Goal: Task Accomplishment & Management: Manage account settings

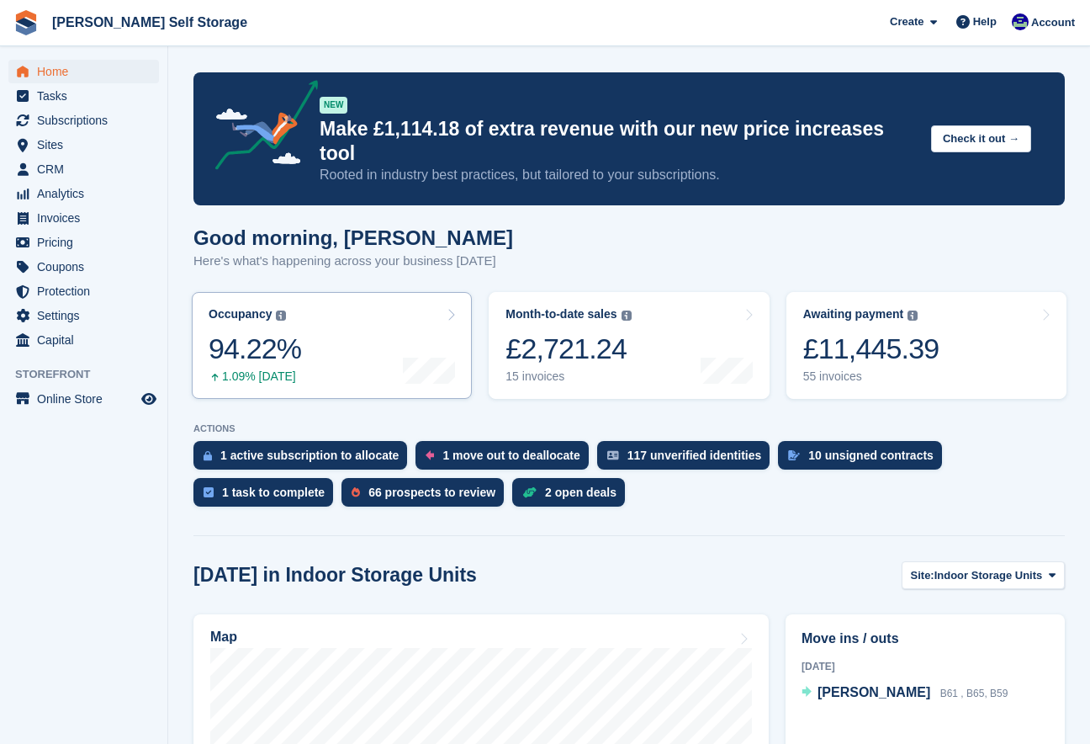
click at [451, 308] on icon at bounding box center [451, 314] width 8 height 13
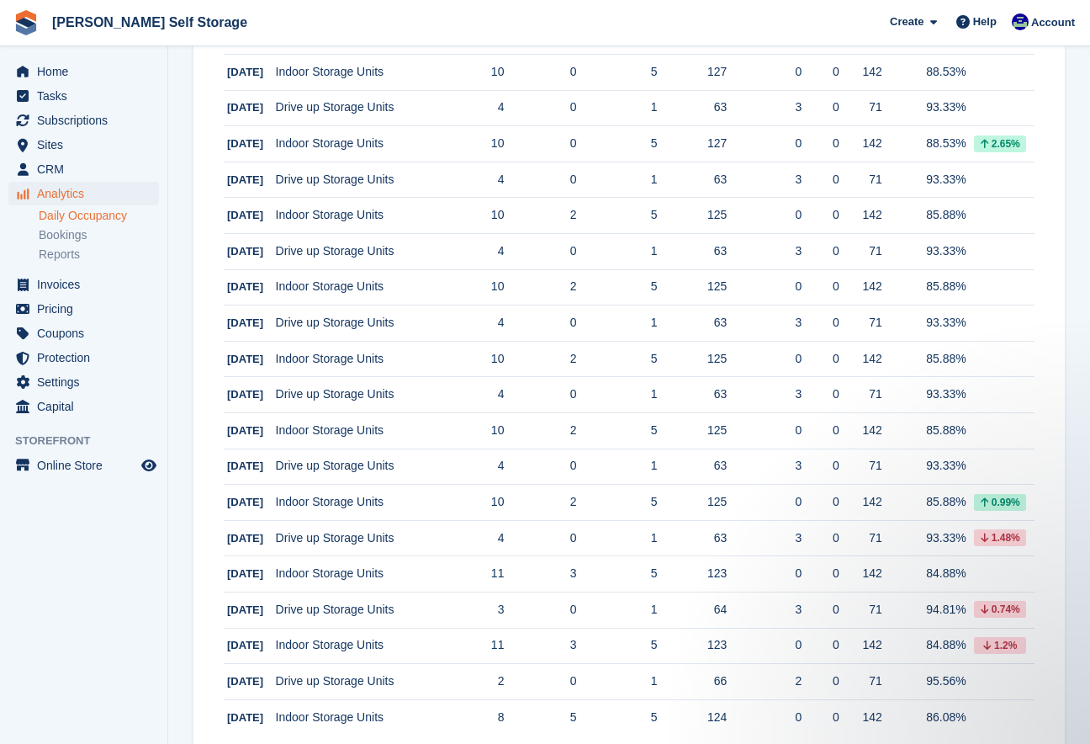
scroll to position [1506, 0]
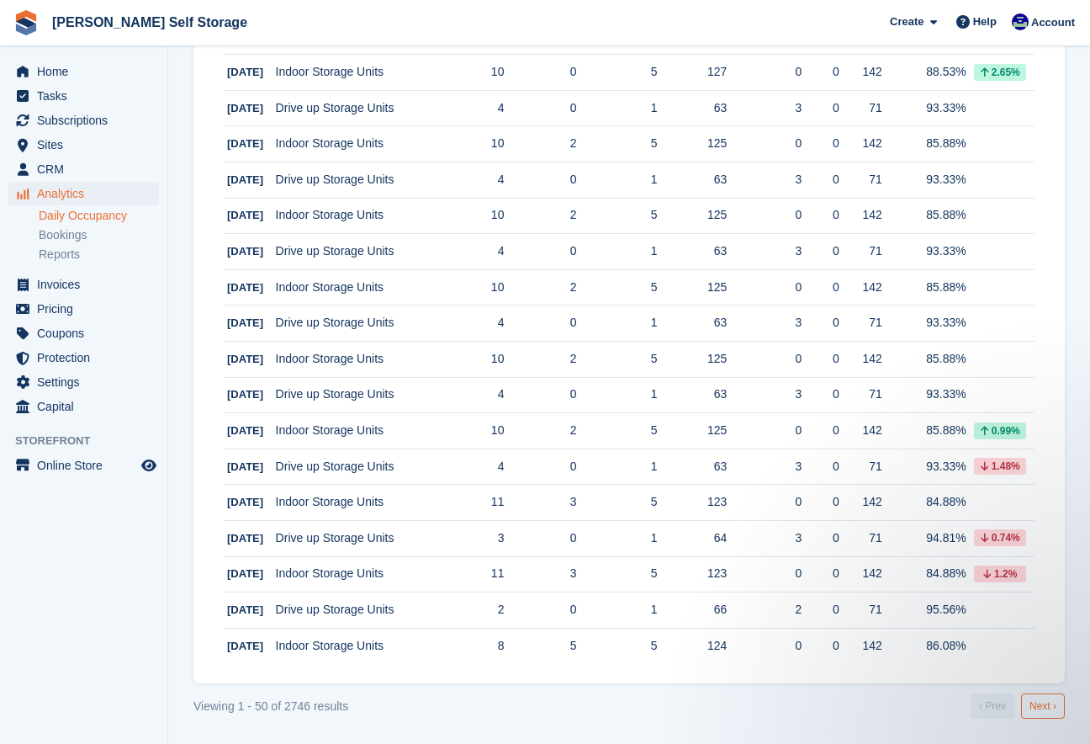
click at [1049, 707] on link "Next ›" at bounding box center [1043, 705] width 44 height 25
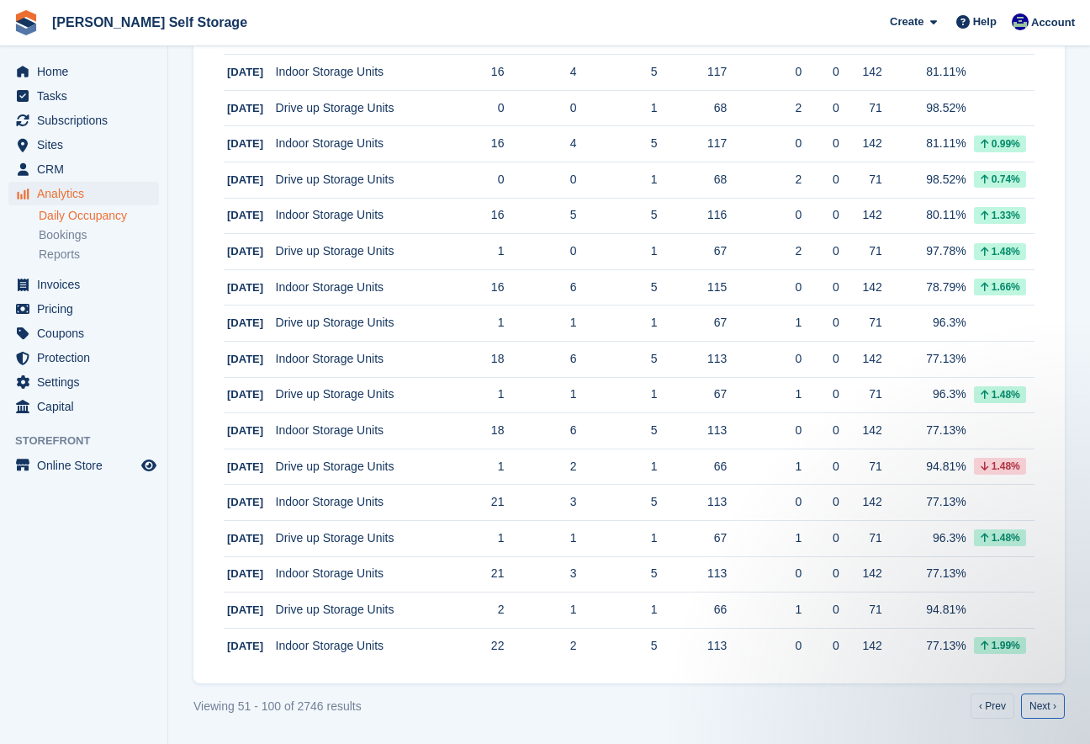
click at [1049, 707] on link "Next ›" at bounding box center [1043, 705] width 44 height 25
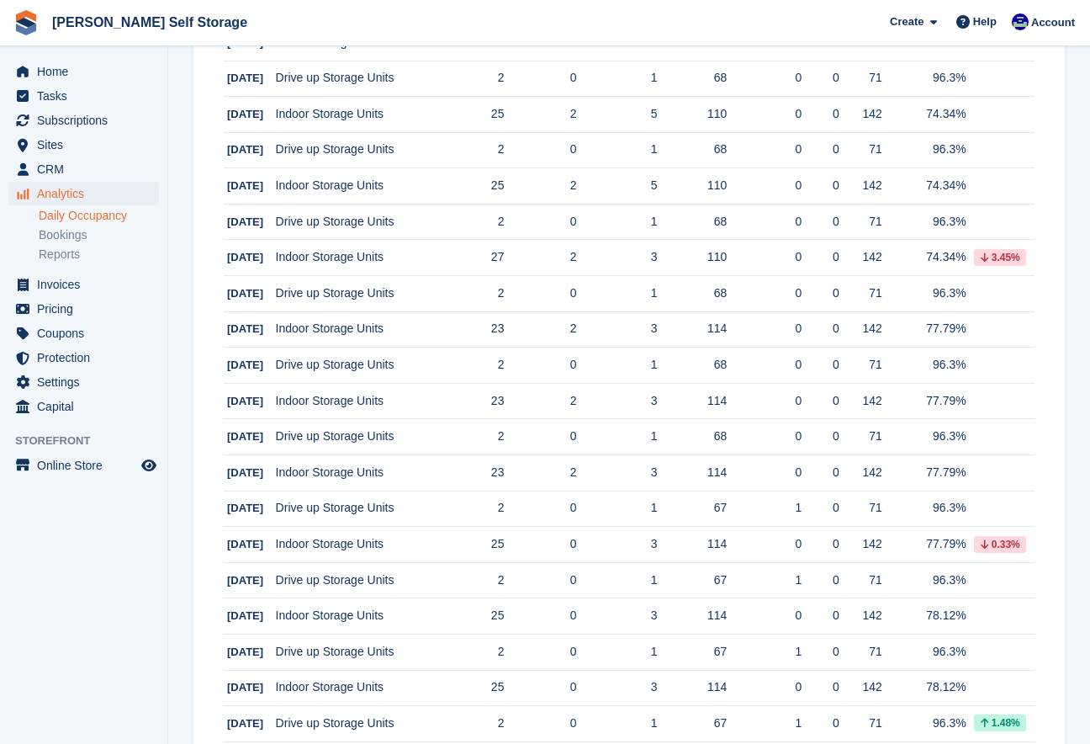
scroll to position [1506, 0]
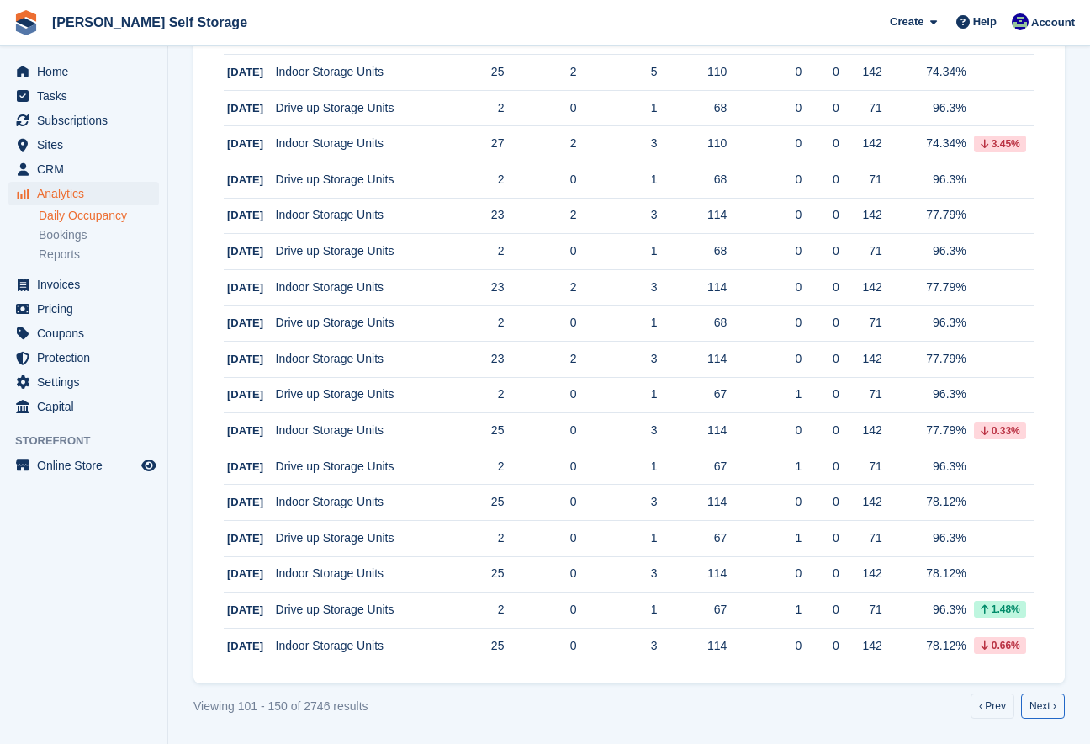
click at [1049, 707] on link "Next ›" at bounding box center [1043, 705] width 44 height 25
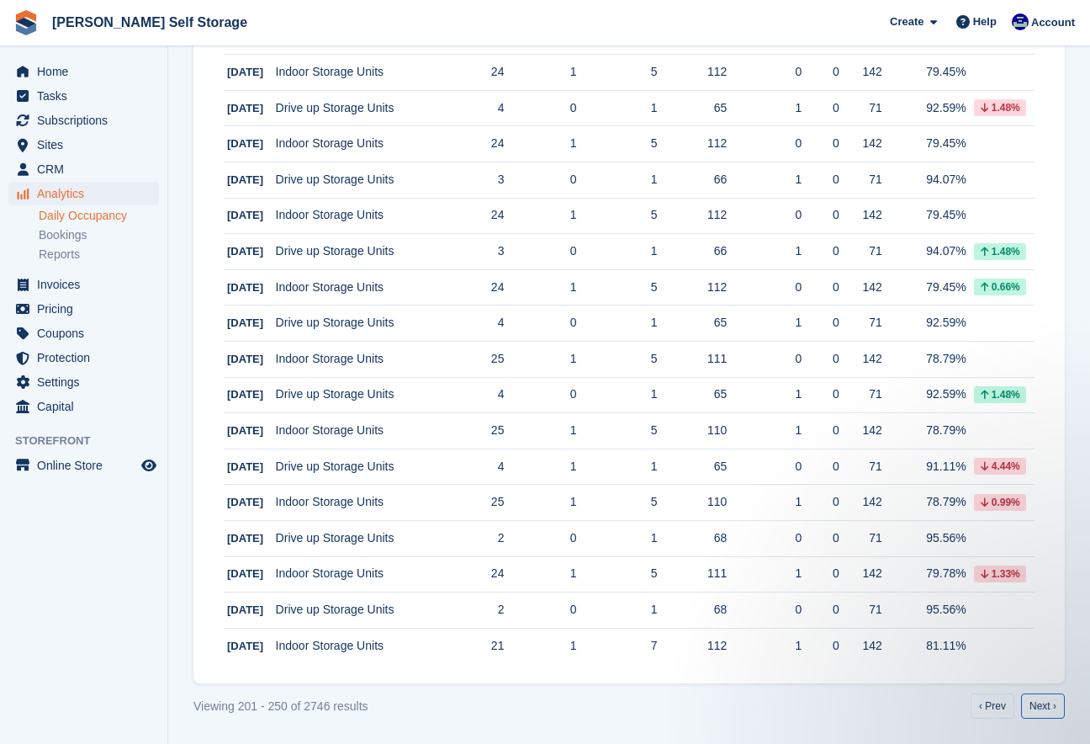
click at [1049, 707] on link "Next ›" at bounding box center [1043, 705] width 44 height 25
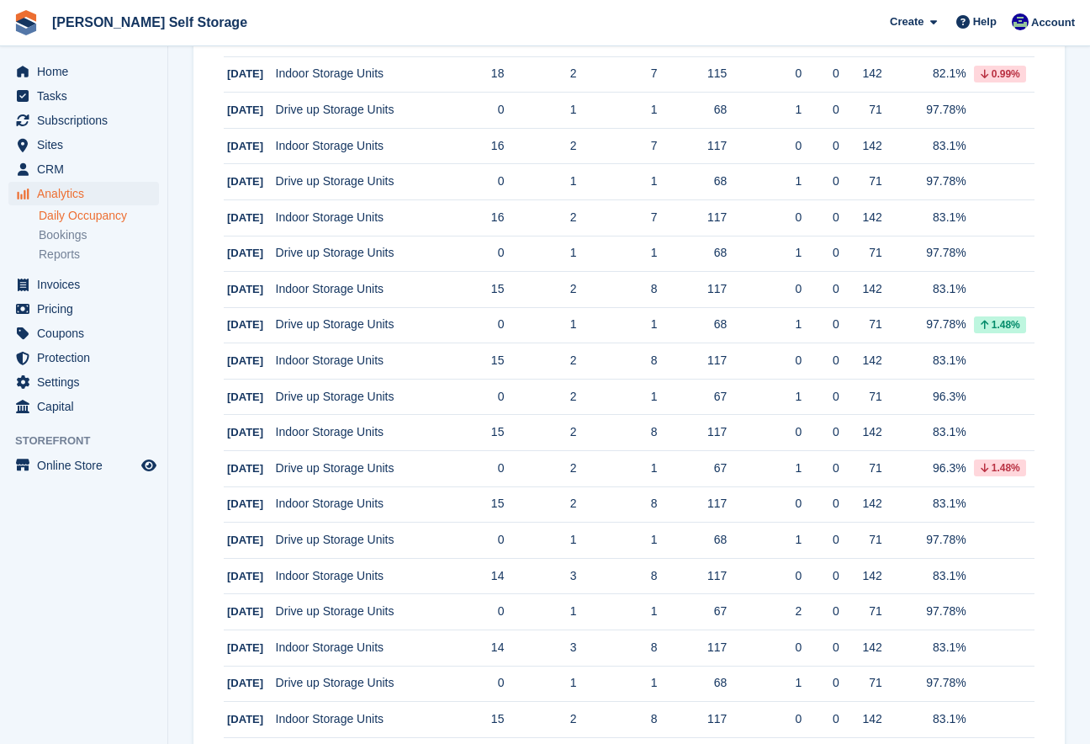
scroll to position [1506, 0]
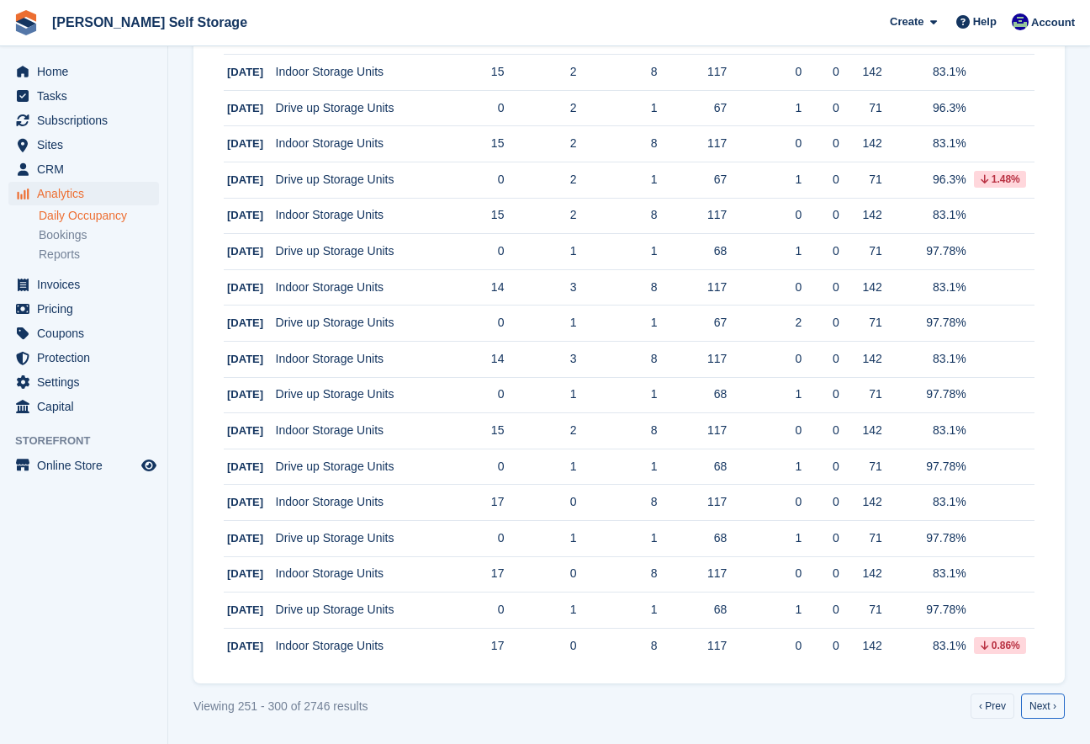
click at [1049, 707] on link "Next ›" at bounding box center [1043, 705] width 44 height 25
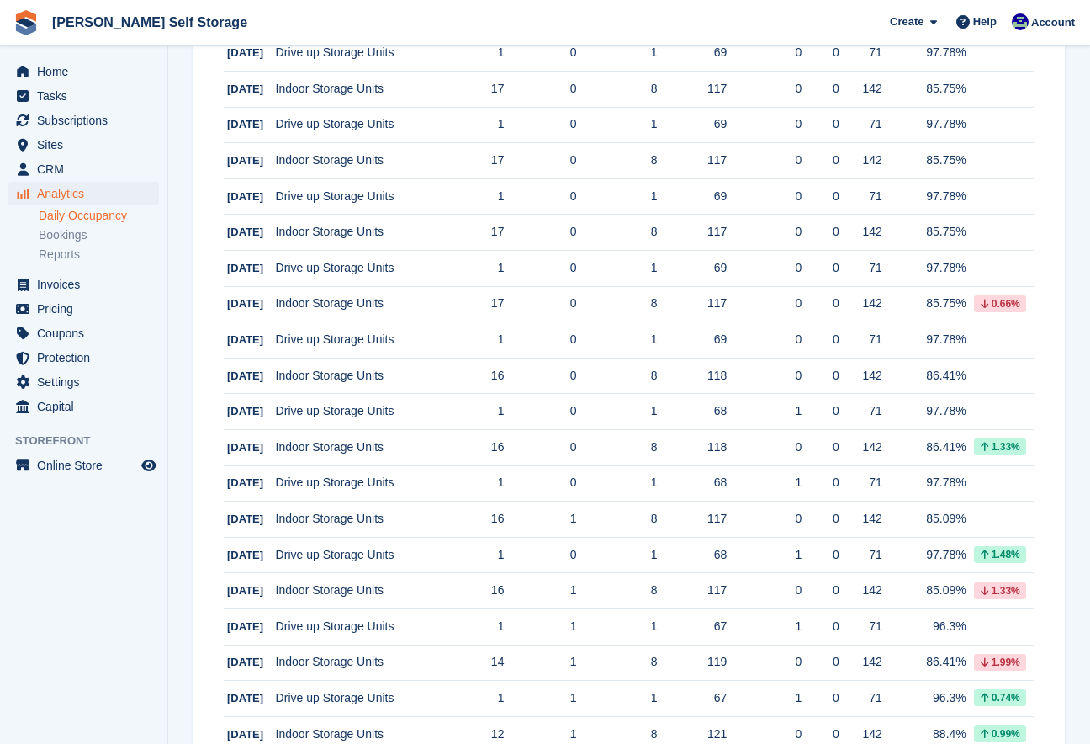
scroll to position [1506, 0]
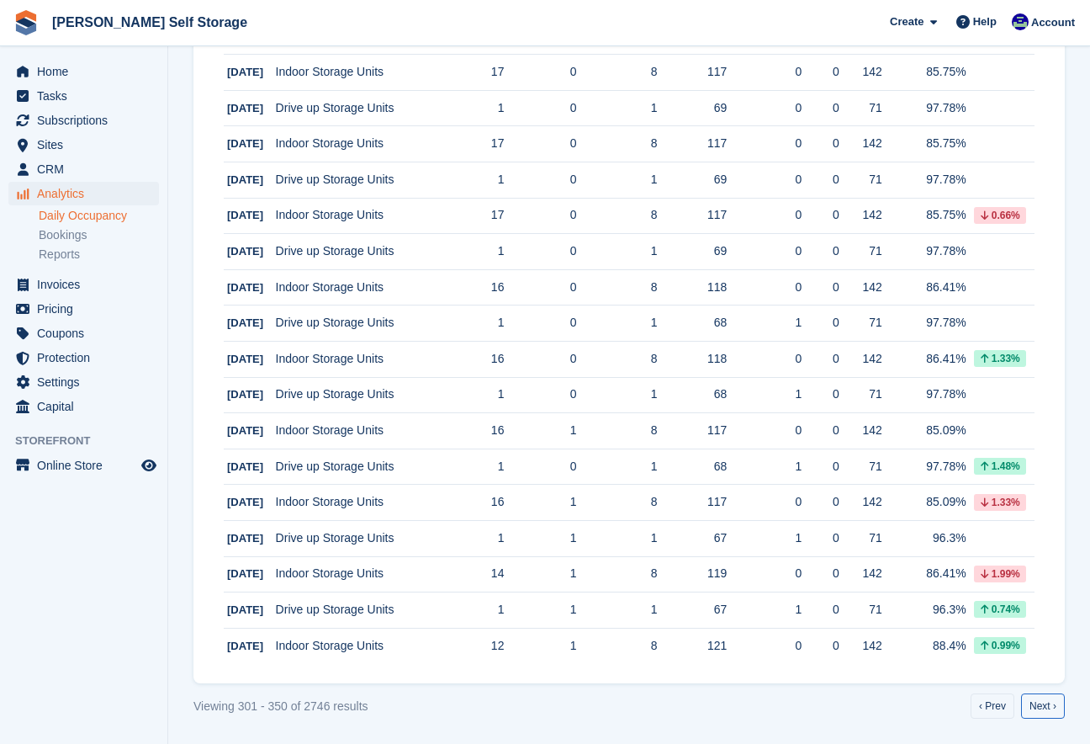
click at [1049, 707] on link "Next ›" at bounding box center [1043, 705] width 44 height 25
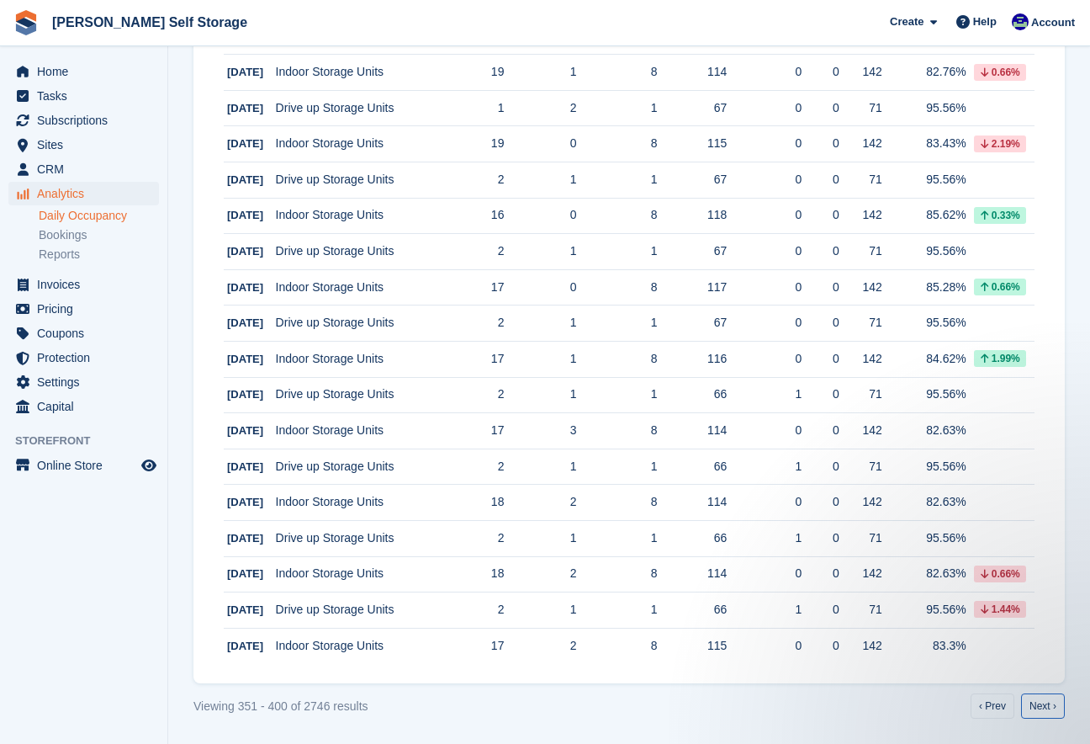
click at [1049, 707] on link "Next ›" at bounding box center [1043, 705] width 44 height 25
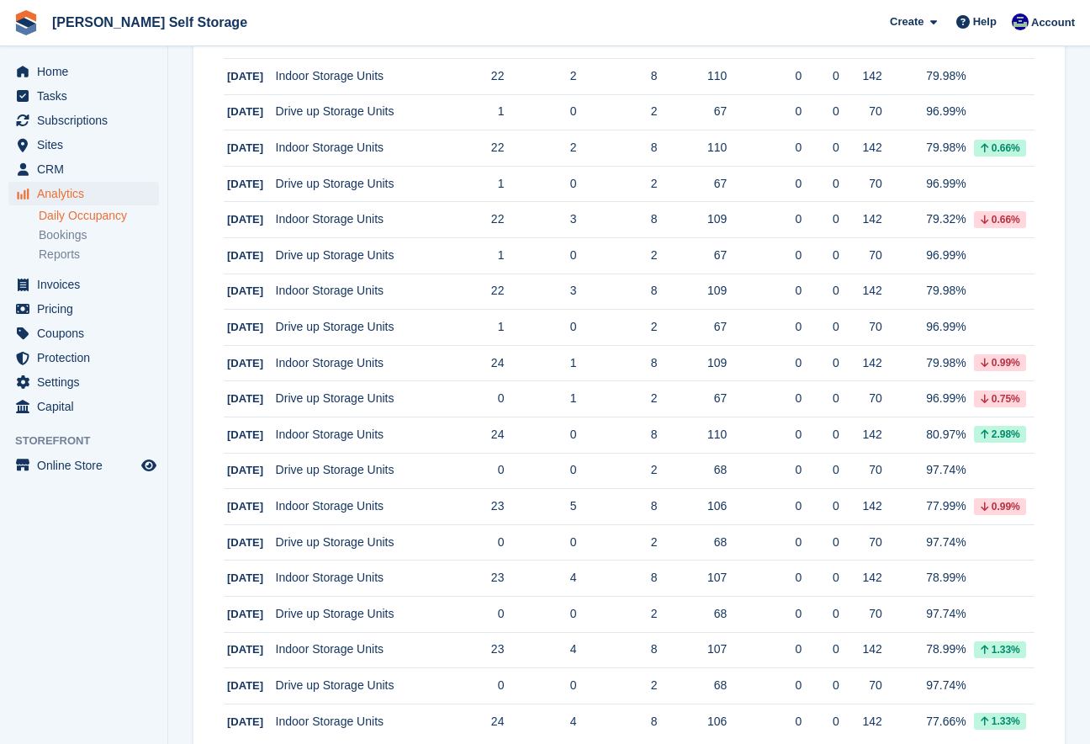
scroll to position [1506, 0]
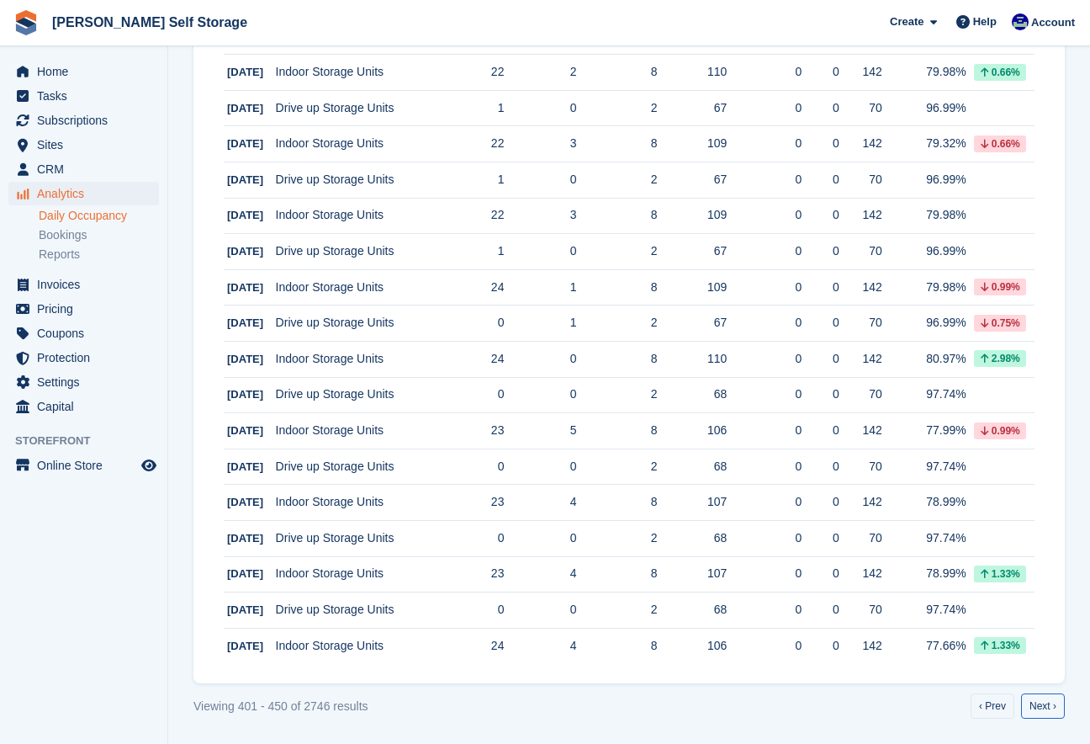
click at [1049, 707] on link "Next ›" at bounding box center [1043, 705] width 44 height 25
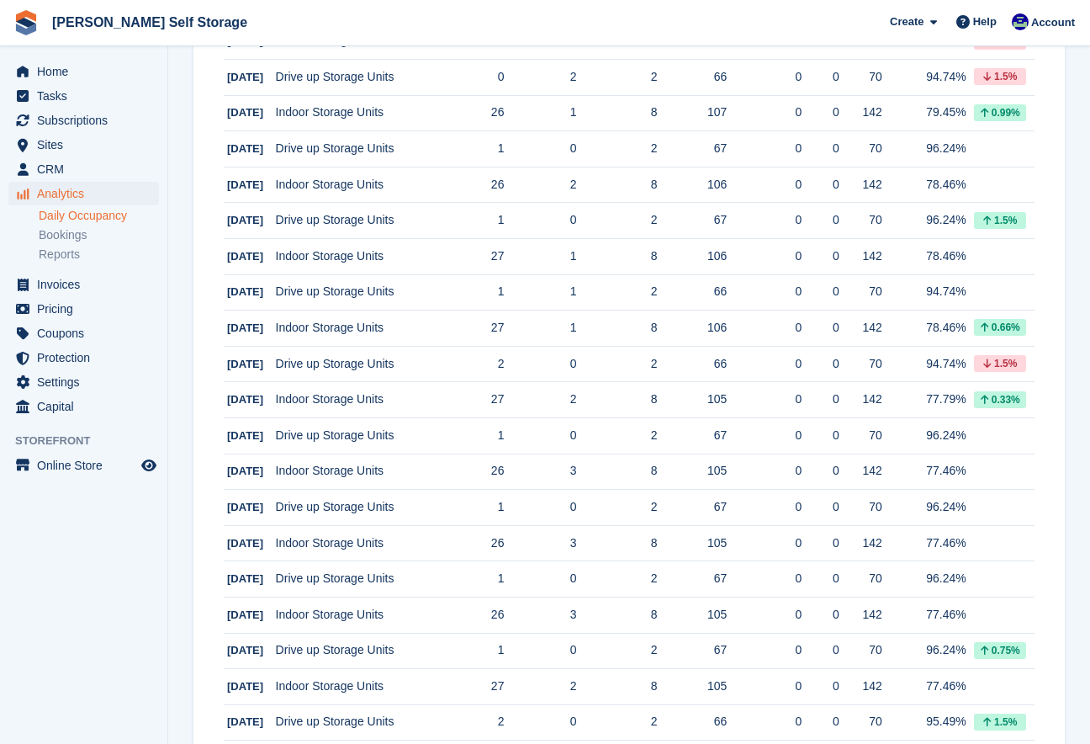
scroll to position [1506, 0]
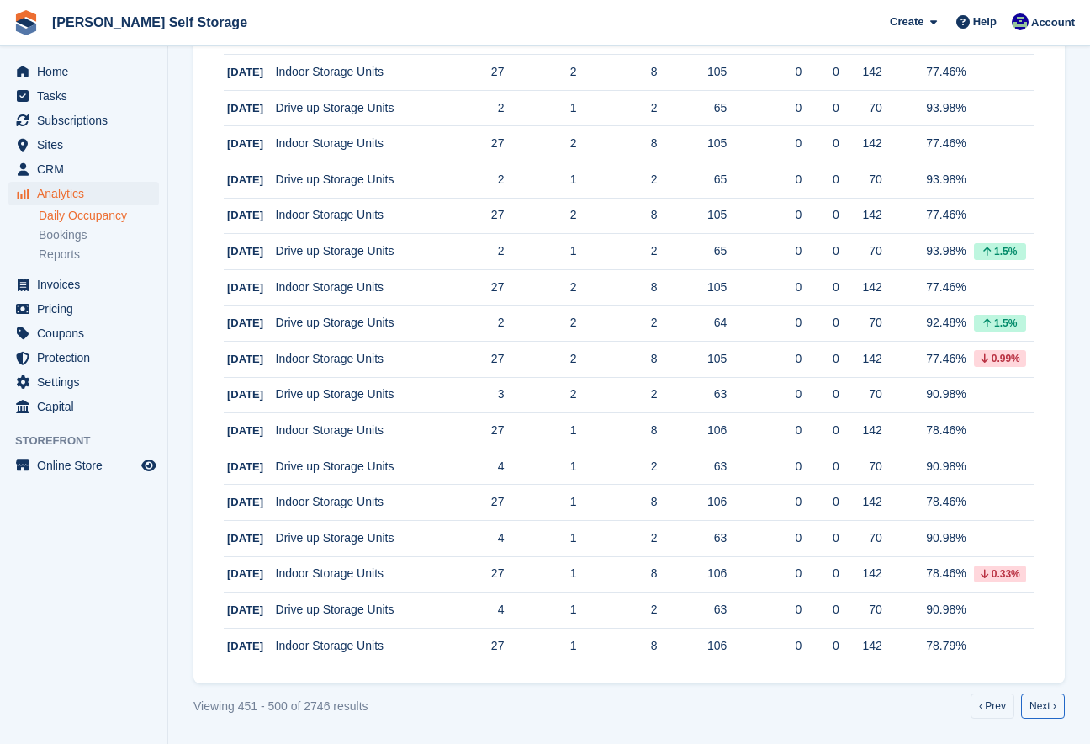
click at [1049, 707] on link "Next ›" at bounding box center [1043, 705] width 44 height 25
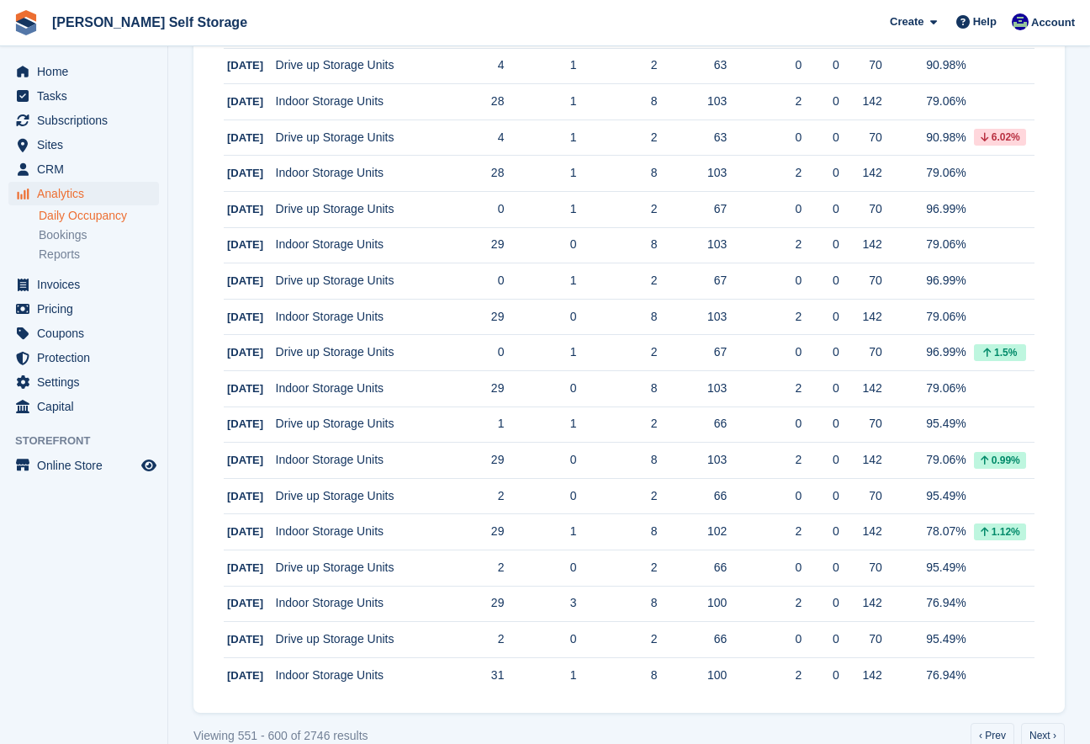
scroll to position [1506, 0]
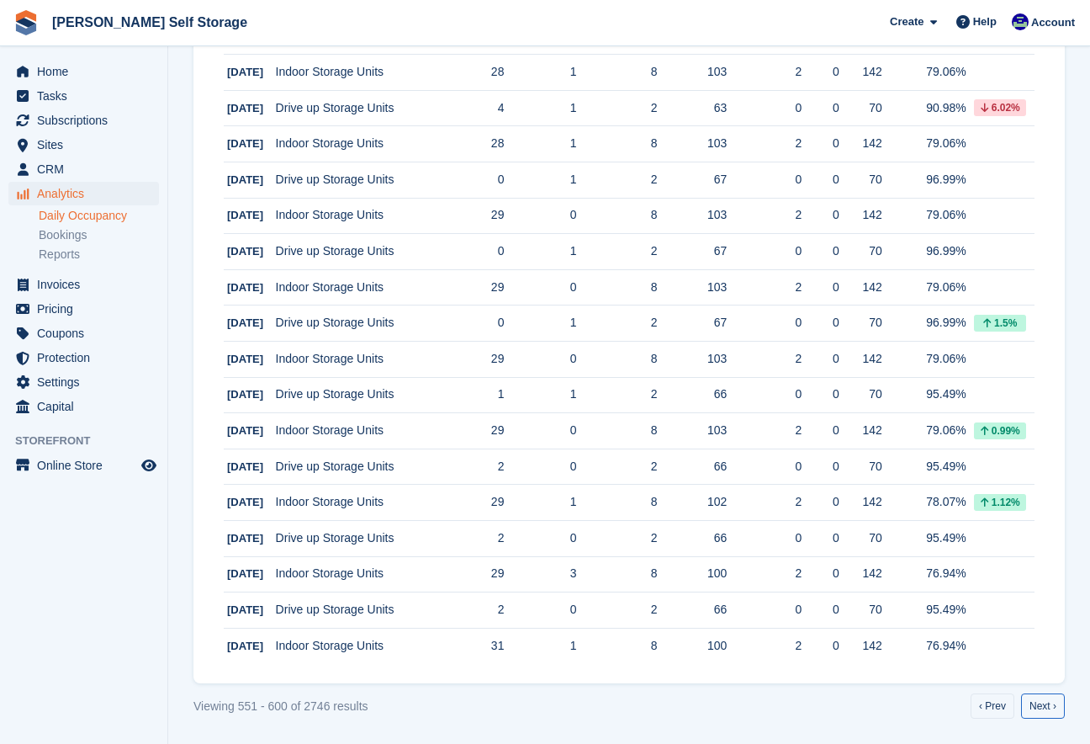
click at [1049, 707] on link "Next ›" at bounding box center [1043, 705] width 44 height 25
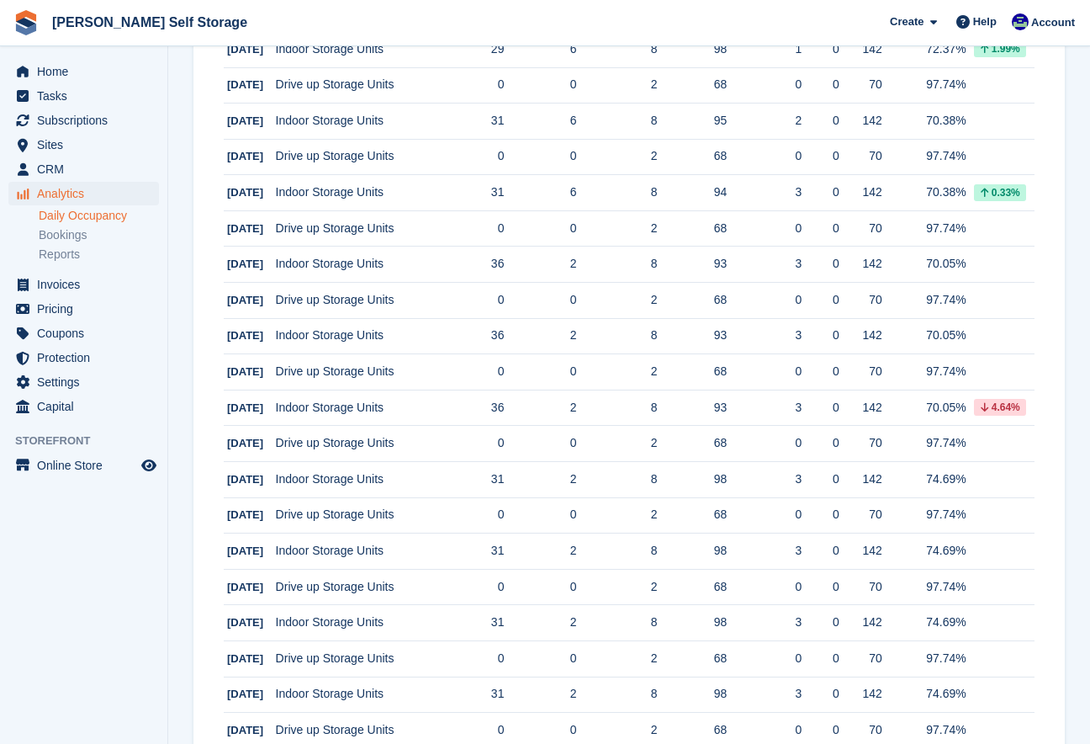
scroll to position [1506, 0]
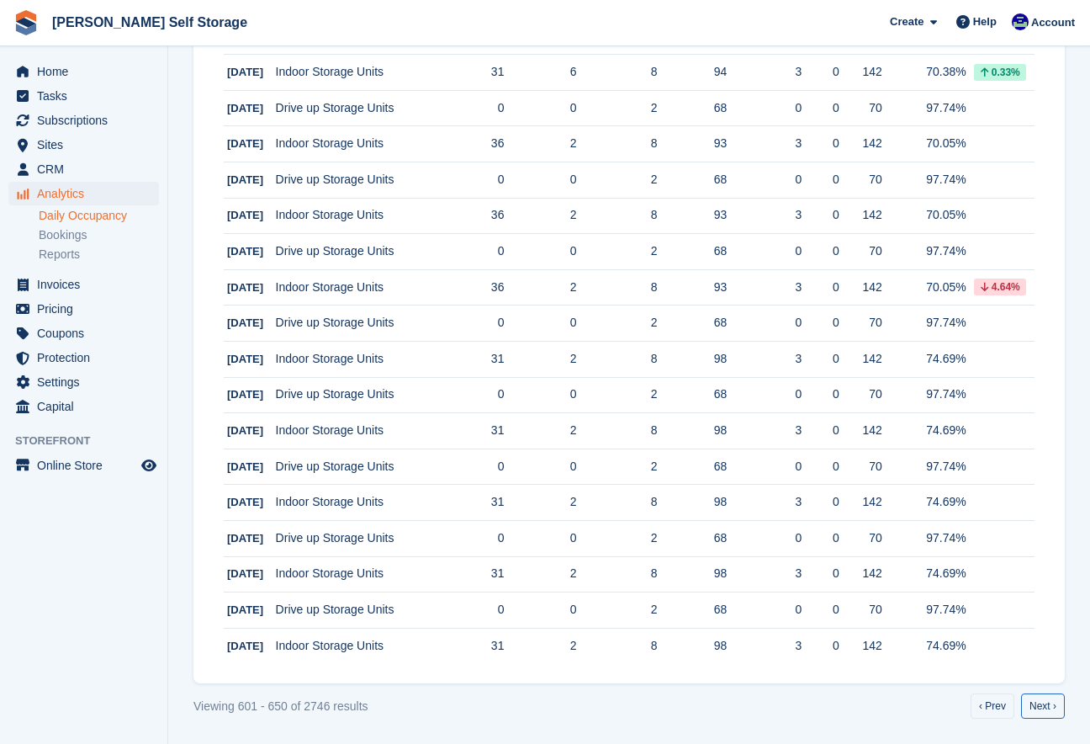
click at [1049, 707] on link "Next ›" at bounding box center [1043, 705] width 44 height 25
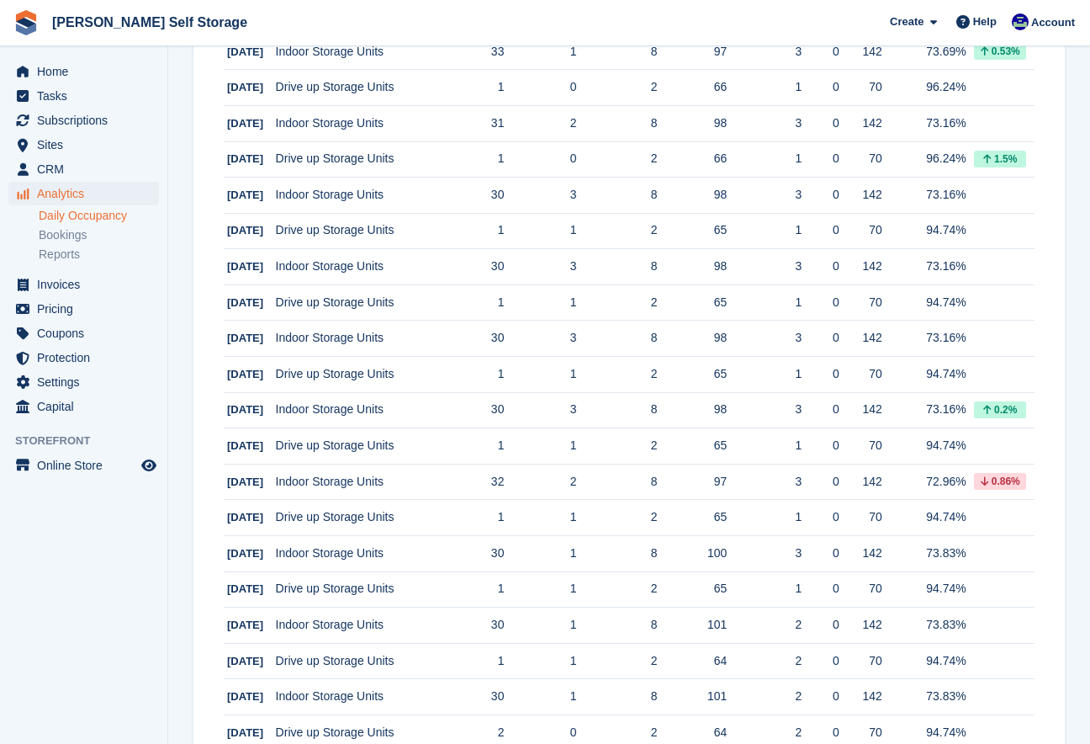
scroll to position [1506, 0]
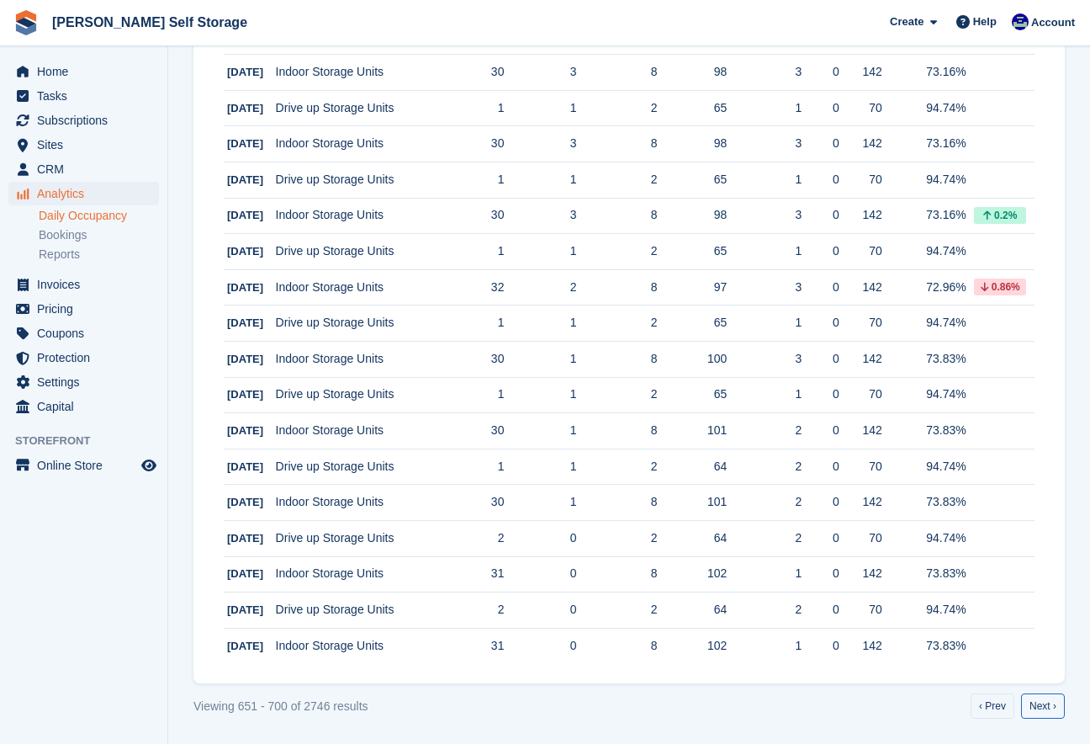
click at [1049, 707] on link "Next ›" at bounding box center [1043, 705] width 44 height 25
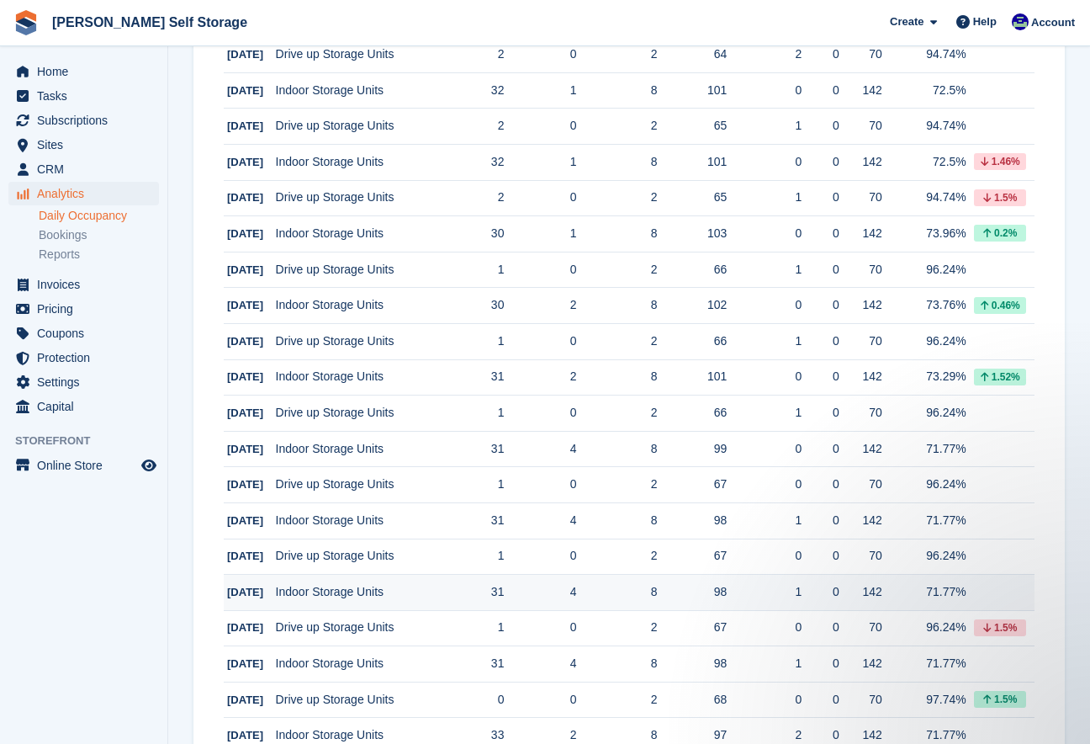
click at [548, 590] on td "4" at bounding box center [540, 592] width 72 height 36
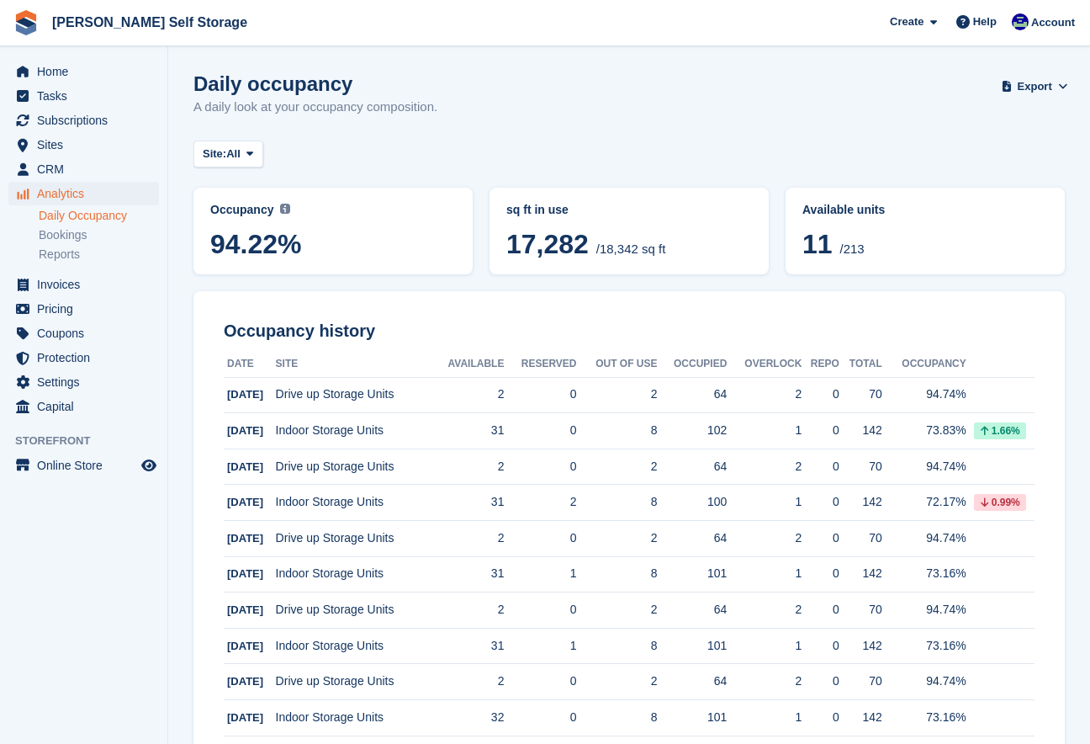
scroll to position [913, 0]
click at [62, 123] on span "Subscriptions" at bounding box center [87, 121] width 101 height 24
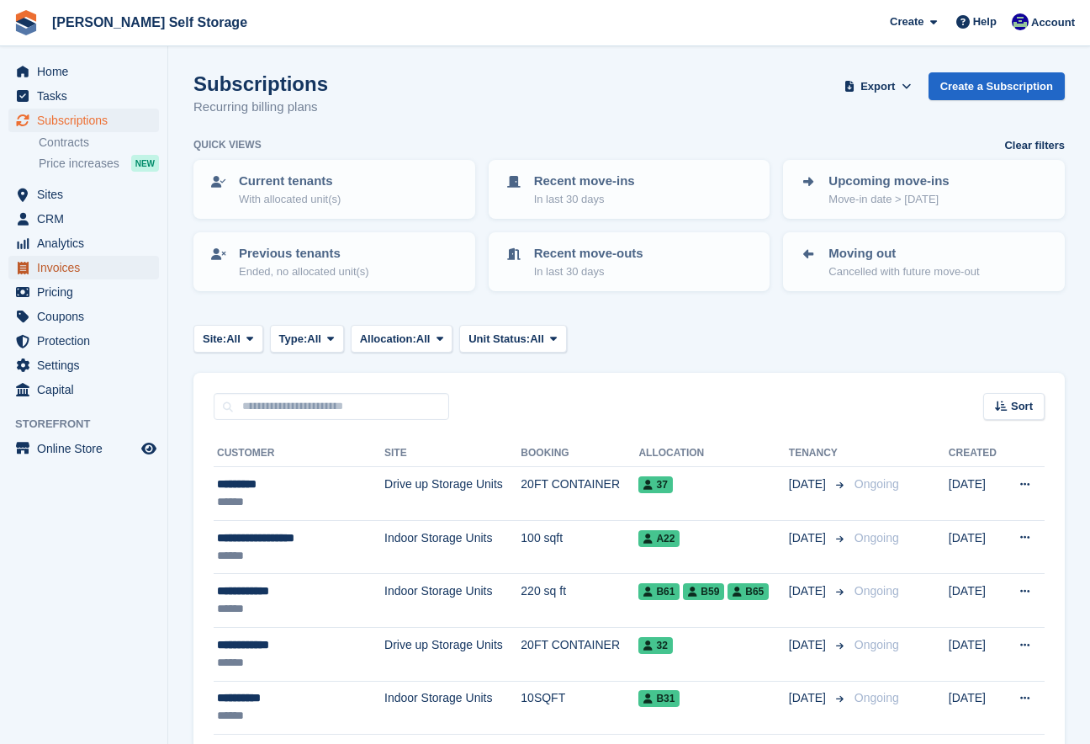
click at [79, 262] on span "Invoices" at bounding box center [87, 268] width 101 height 24
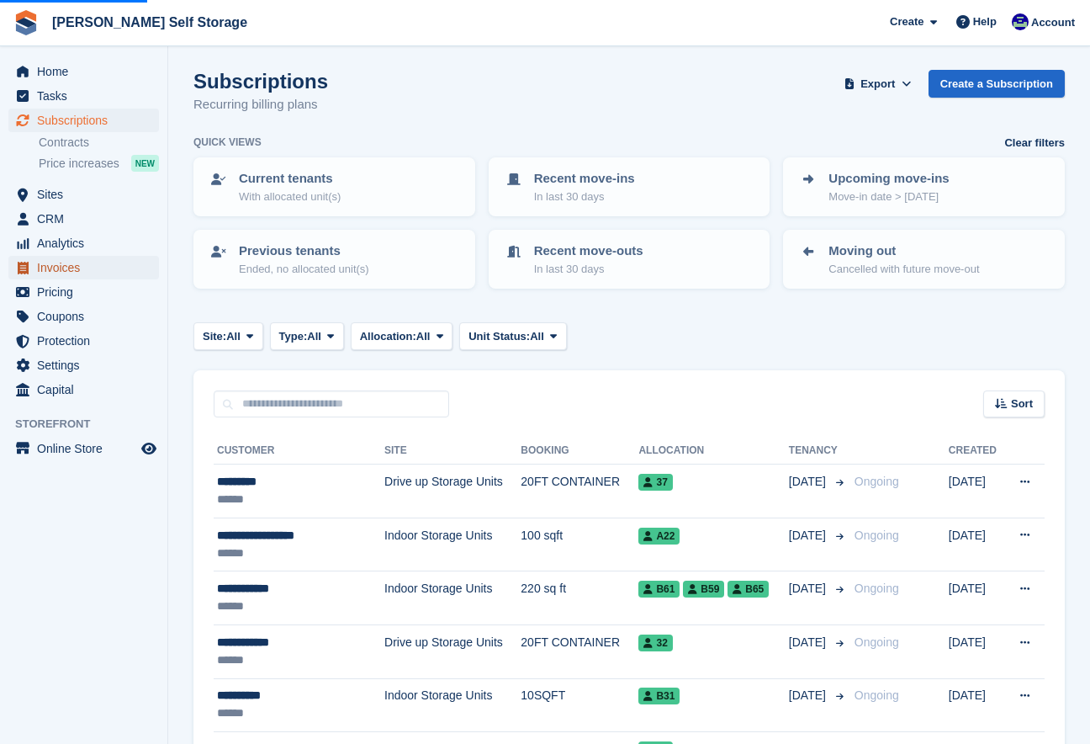
click at [65, 267] on span "Invoices" at bounding box center [87, 268] width 101 height 24
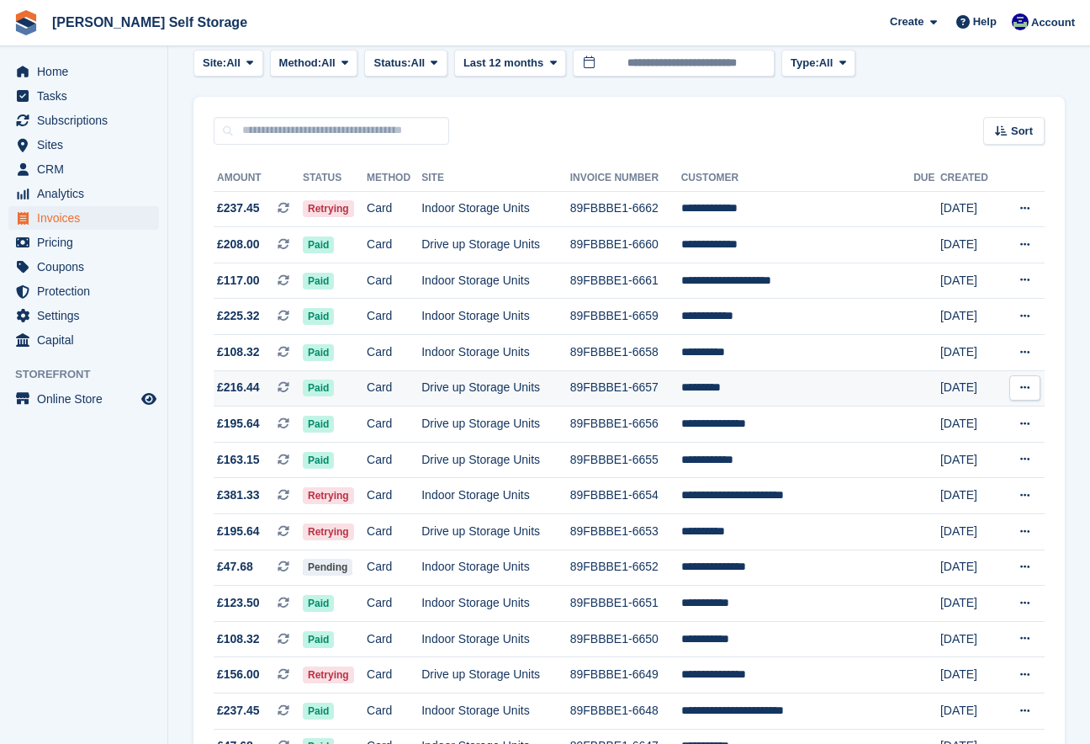
scroll to position [94, 0]
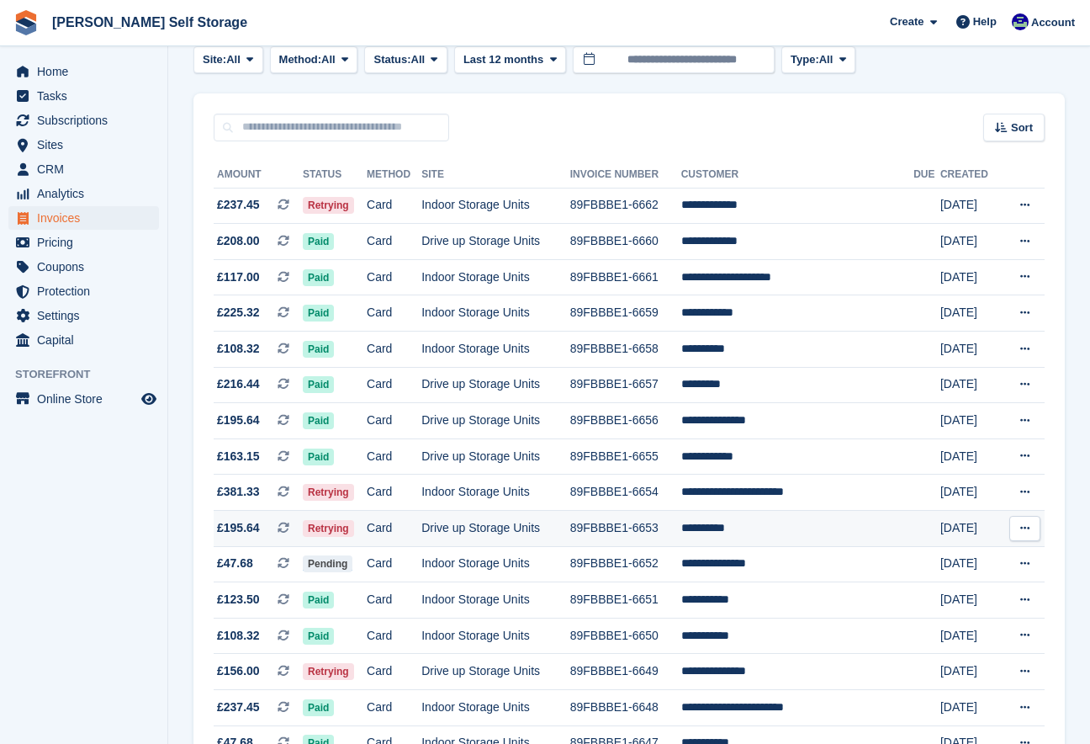
click at [759, 532] on td "**********" at bounding box center [797, 529] width 232 height 36
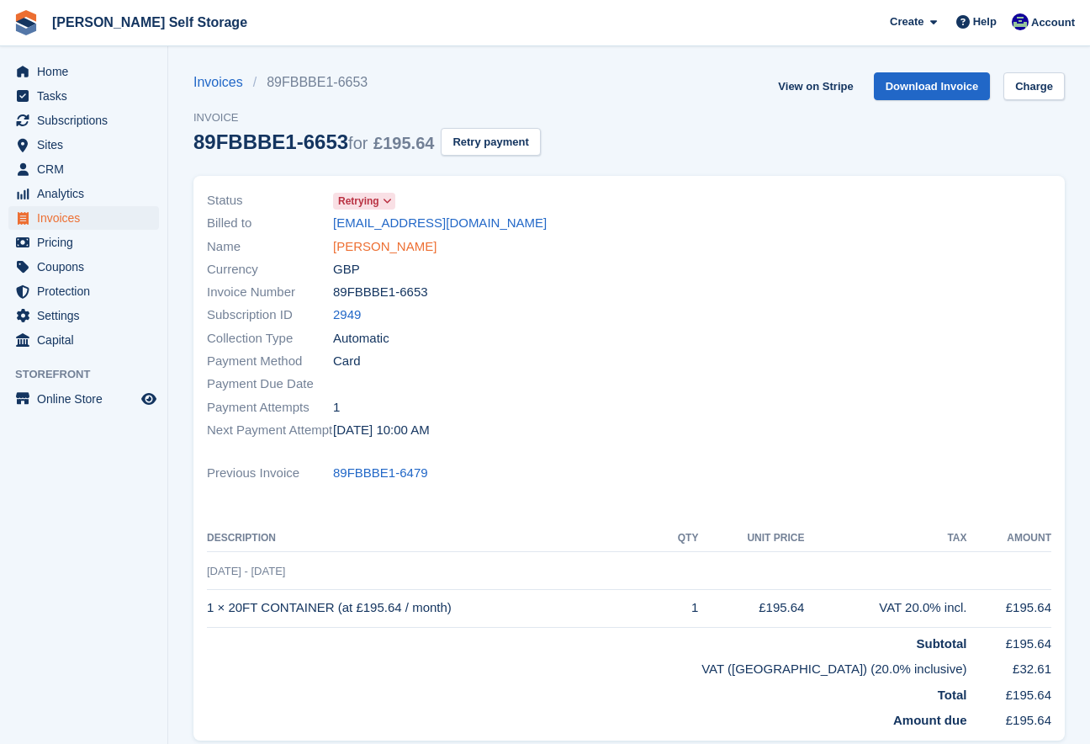
click at [365, 251] on link "[PERSON_NAME]" at bounding box center [384, 246] width 103 height 19
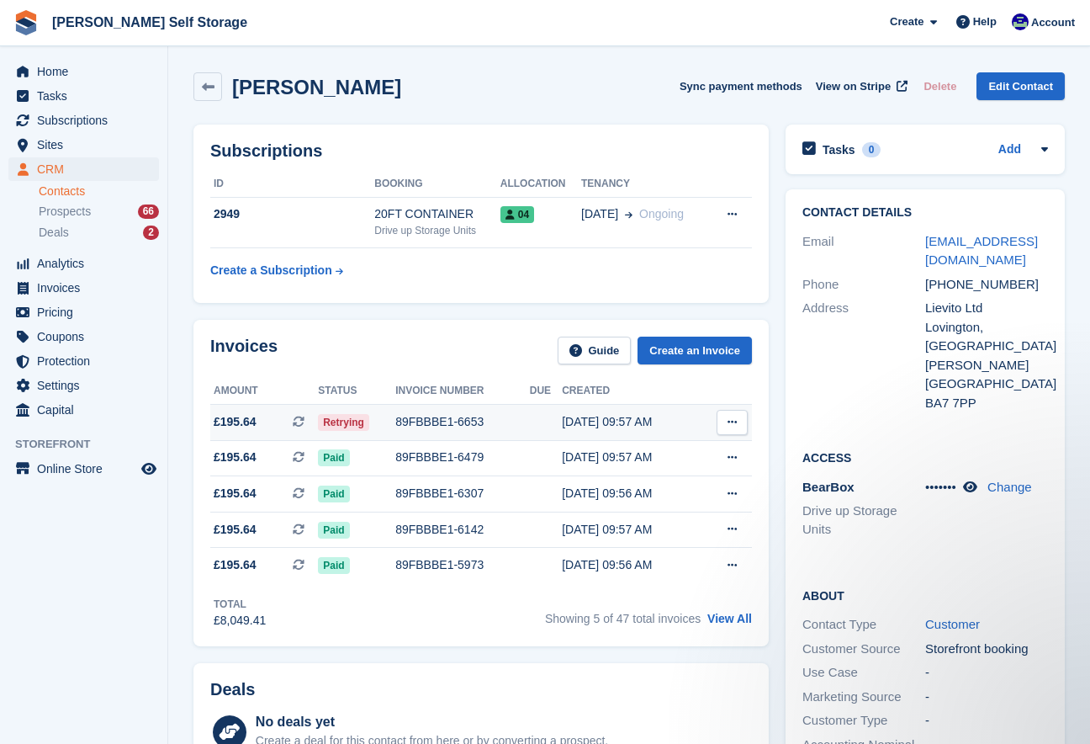
click at [480, 426] on div "89FBBBE1-6653" at bounding box center [462, 422] width 135 height 18
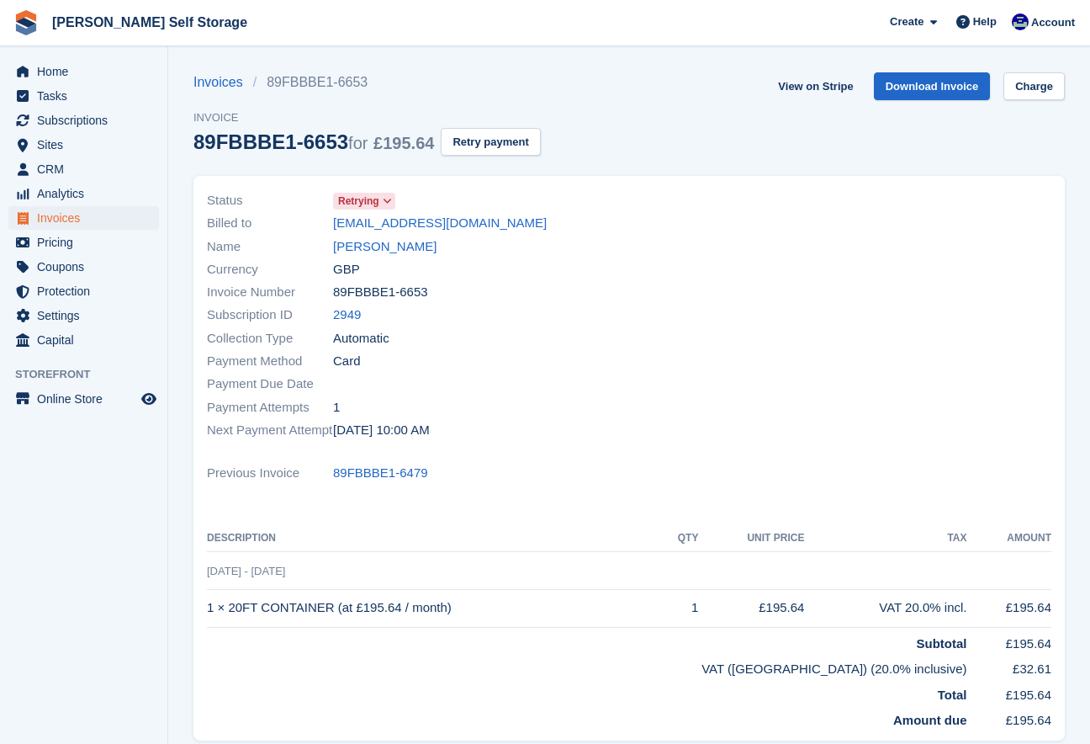
scroll to position [1, 0]
click at [1030, 87] on link "Charge" at bounding box center [1033, 85] width 61 height 28
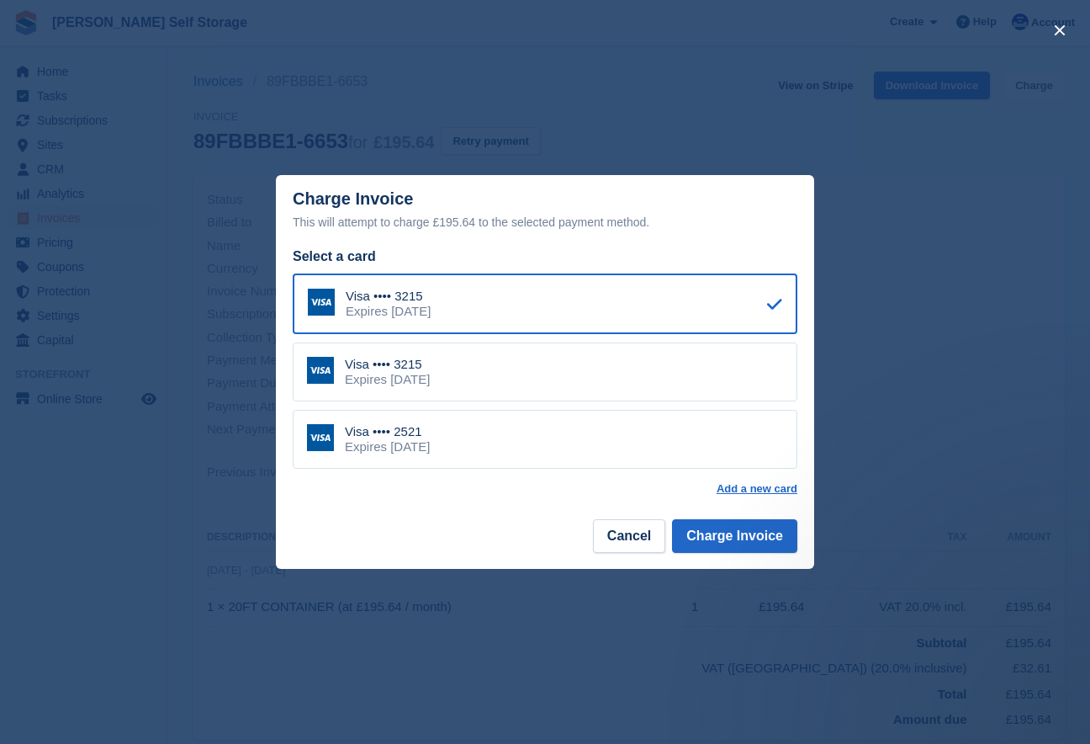
scroll to position [0, 0]
click at [475, 447] on div "Visa •••• 2521 Expires April 2026" at bounding box center [545, 439] width 505 height 59
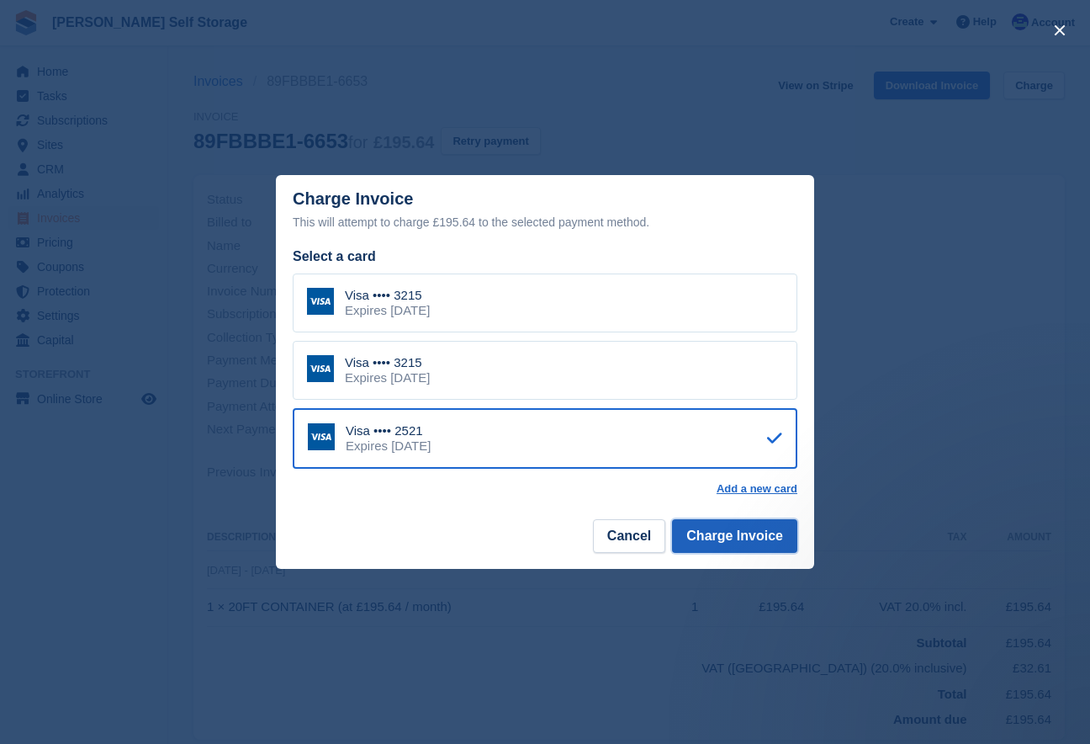
click at [752, 530] on button "Charge Invoice" at bounding box center [734, 536] width 125 height 34
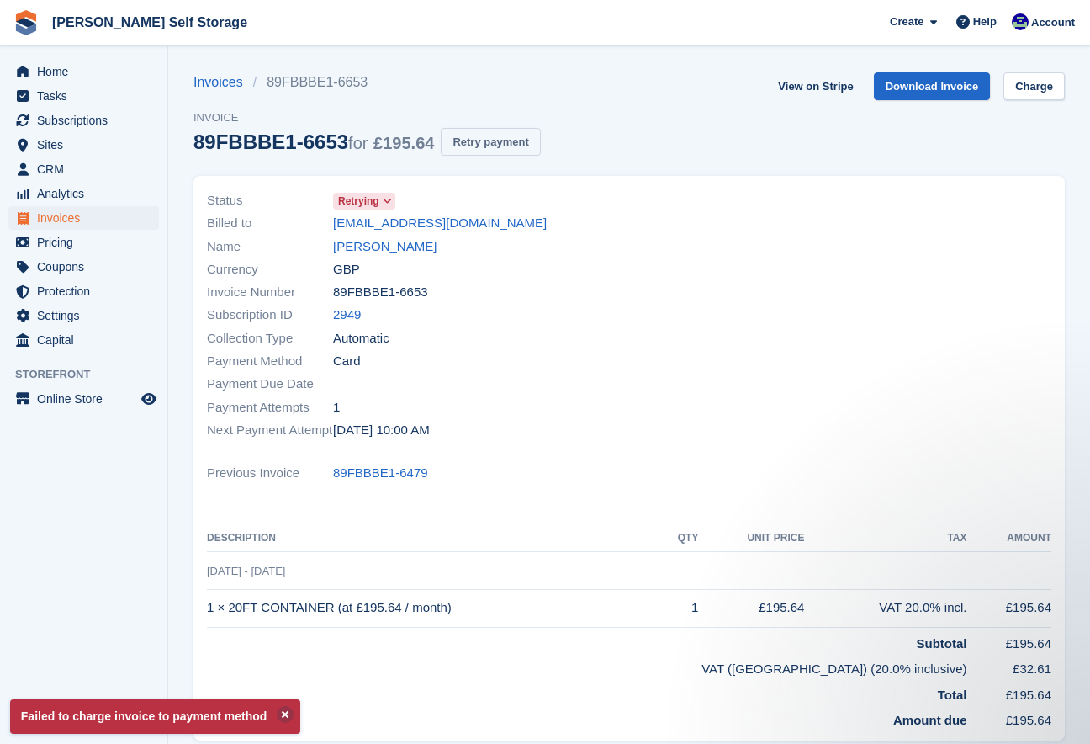
click at [512, 134] on button "Retry payment" at bounding box center [490, 142] width 99 height 28
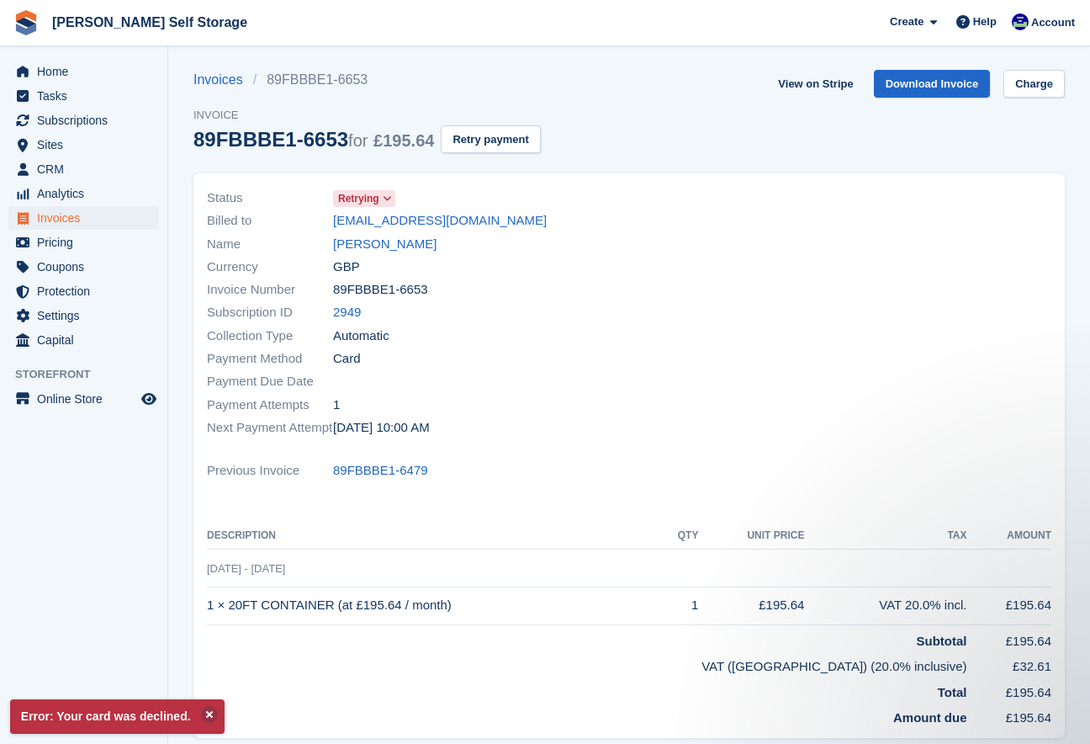
scroll to position [6, 0]
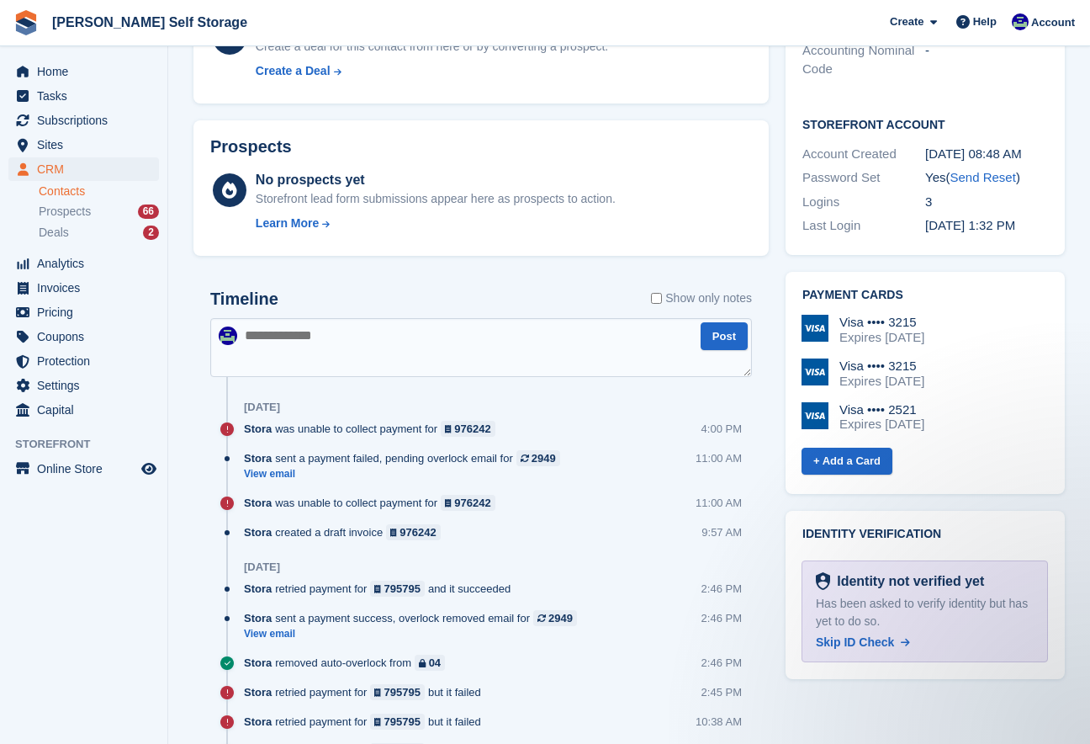
scroll to position [751, 0]
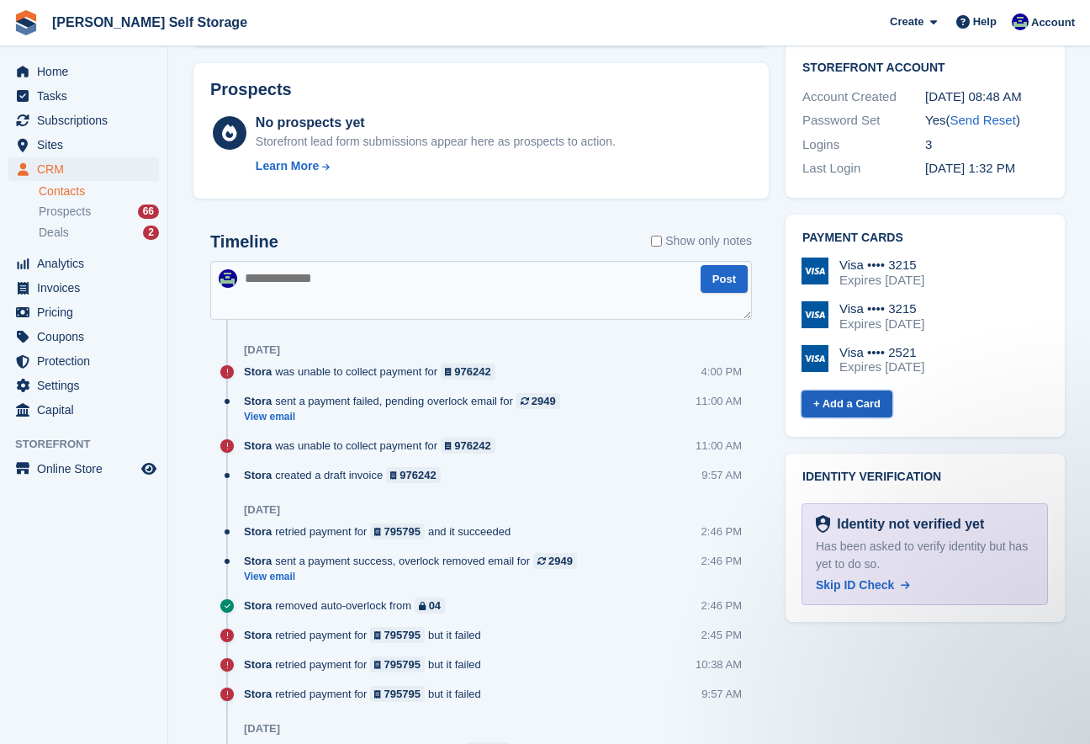
click at [834, 390] on link "+ Add a Card" at bounding box center [847, 404] width 91 height 28
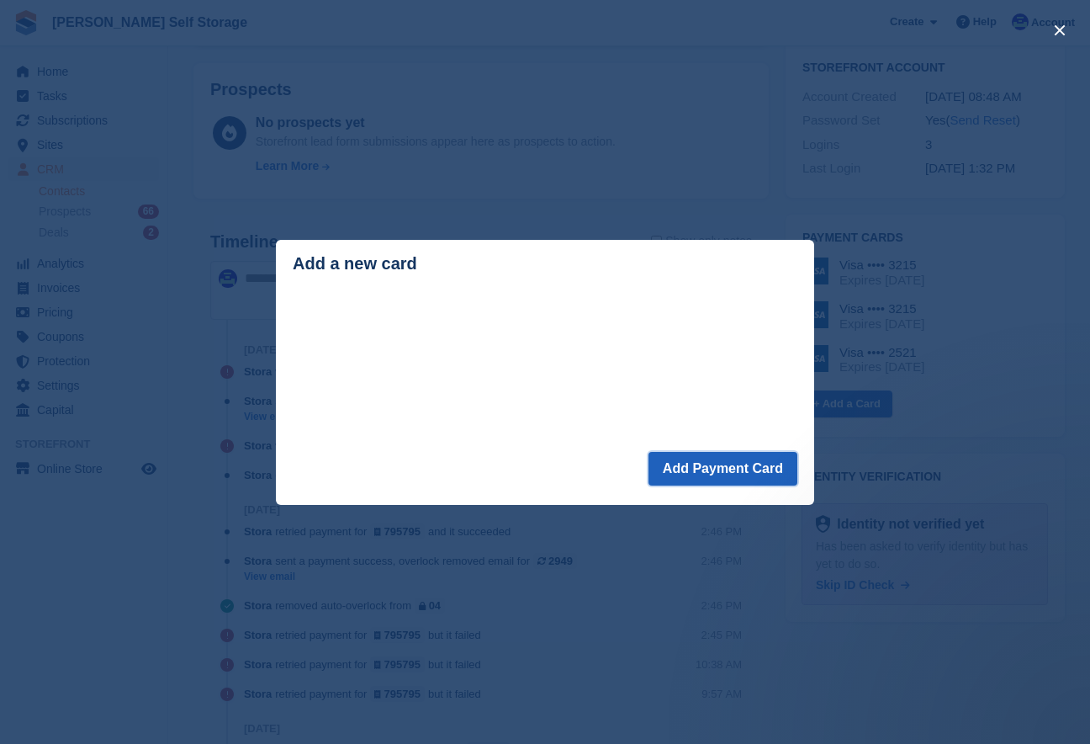
click at [655, 471] on button "Add Payment Card" at bounding box center [722, 469] width 149 height 34
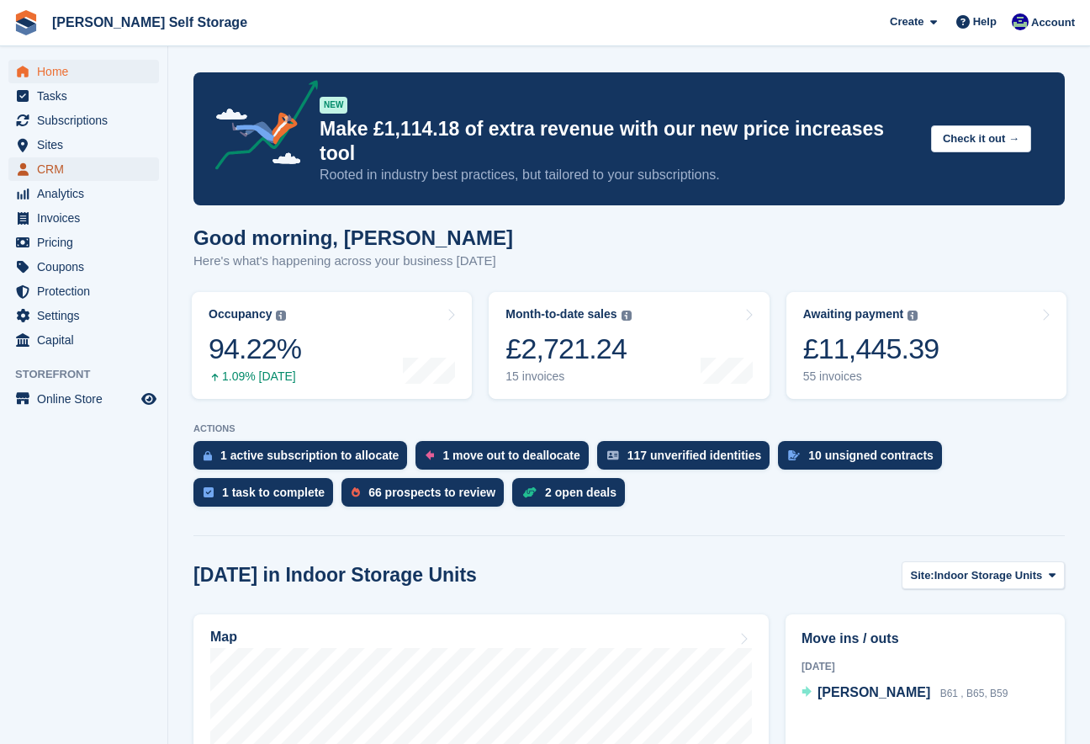
click at [50, 157] on span "CRM" at bounding box center [87, 169] width 101 height 24
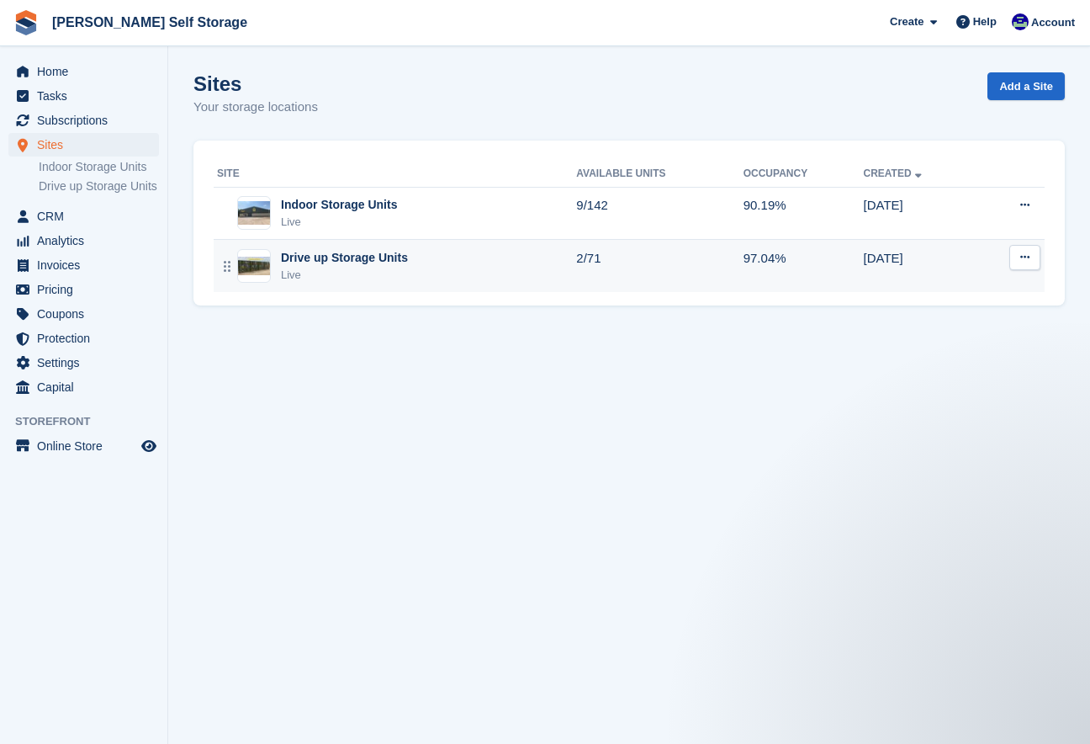
click at [343, 265] on div "Drive up Storage Units" at bounding box center [344, 258] width 127 height 18
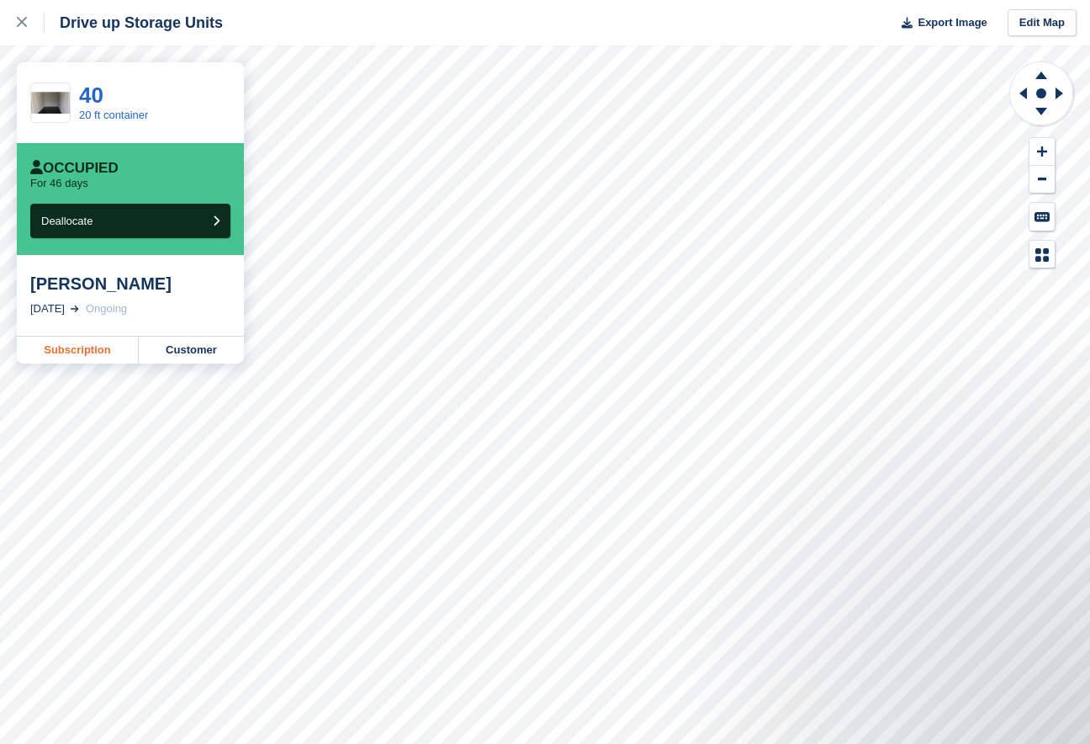
click at [87, 350] on link "Subscription" at bounding box center [78, 349] width 122 height 27
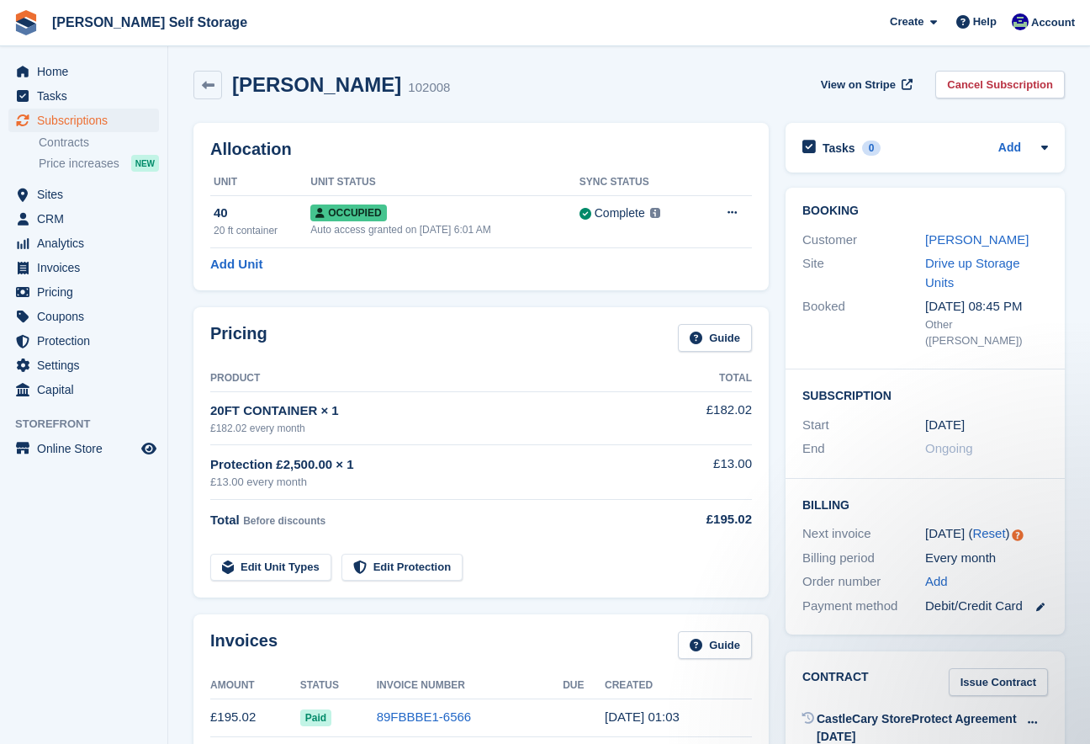
click at [981, 84] on link "Cancel Subscription" at bounding box center [1000, 85] width 130 height 28
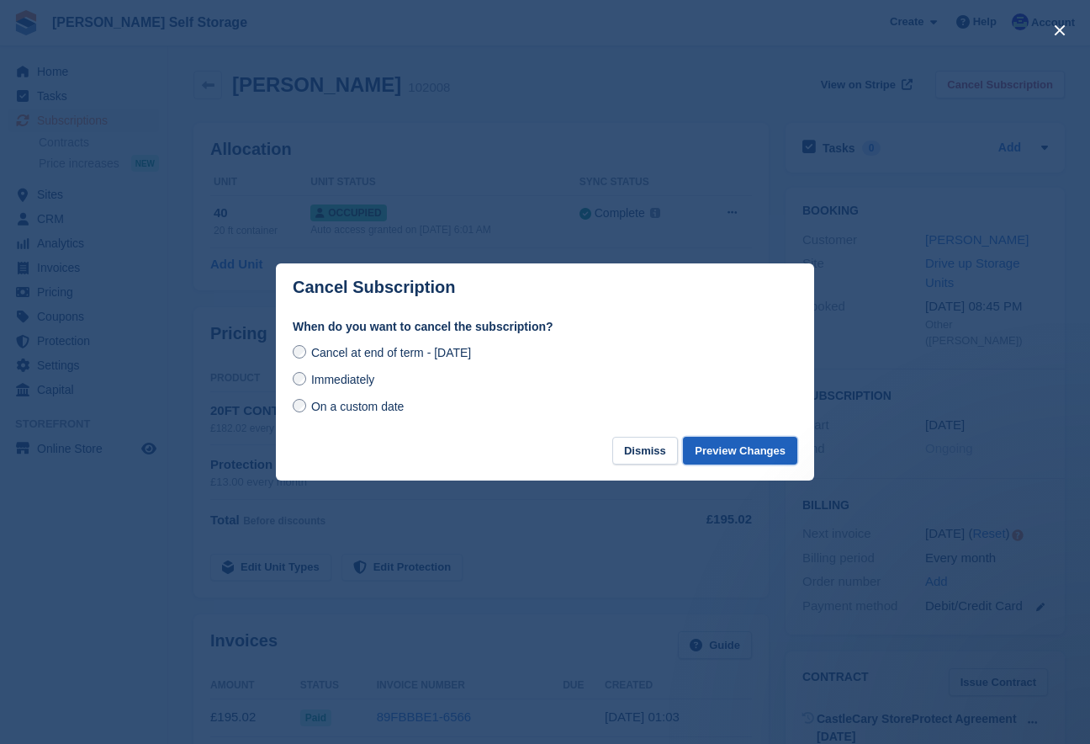
click at [715, 446] on button "Preview Changes" at bounding box center [740, 451] width 114 height 28
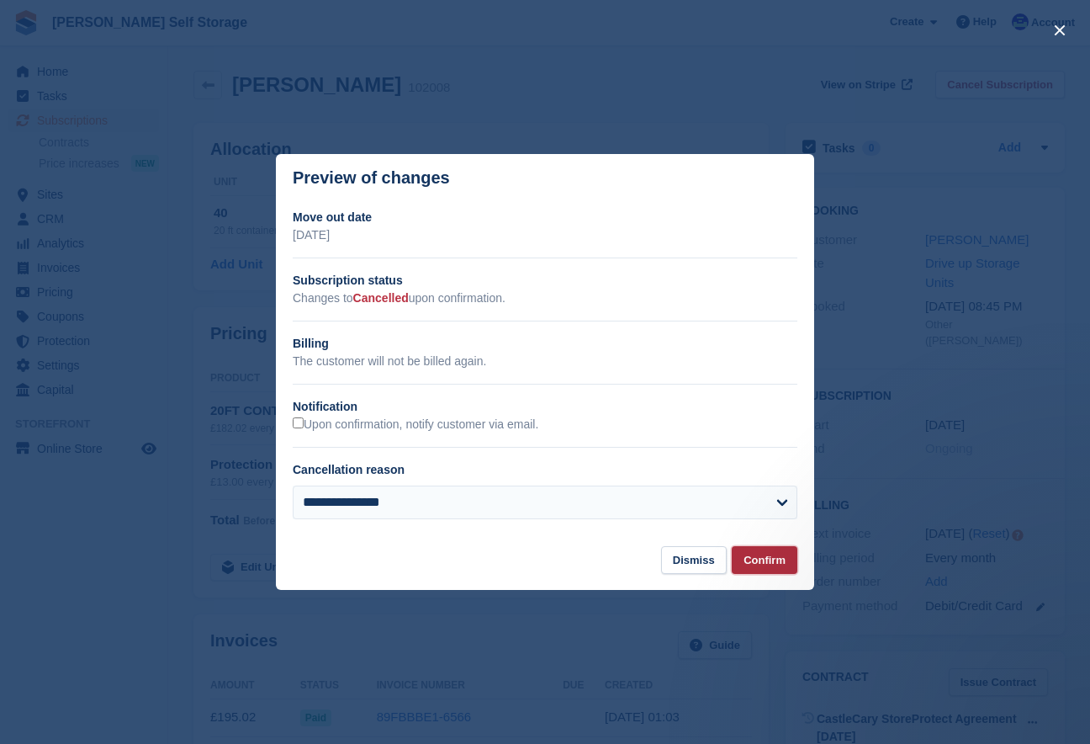
click at [753, 558] on button "Confirm" at bounding box center [765, 560] width 66 height 28
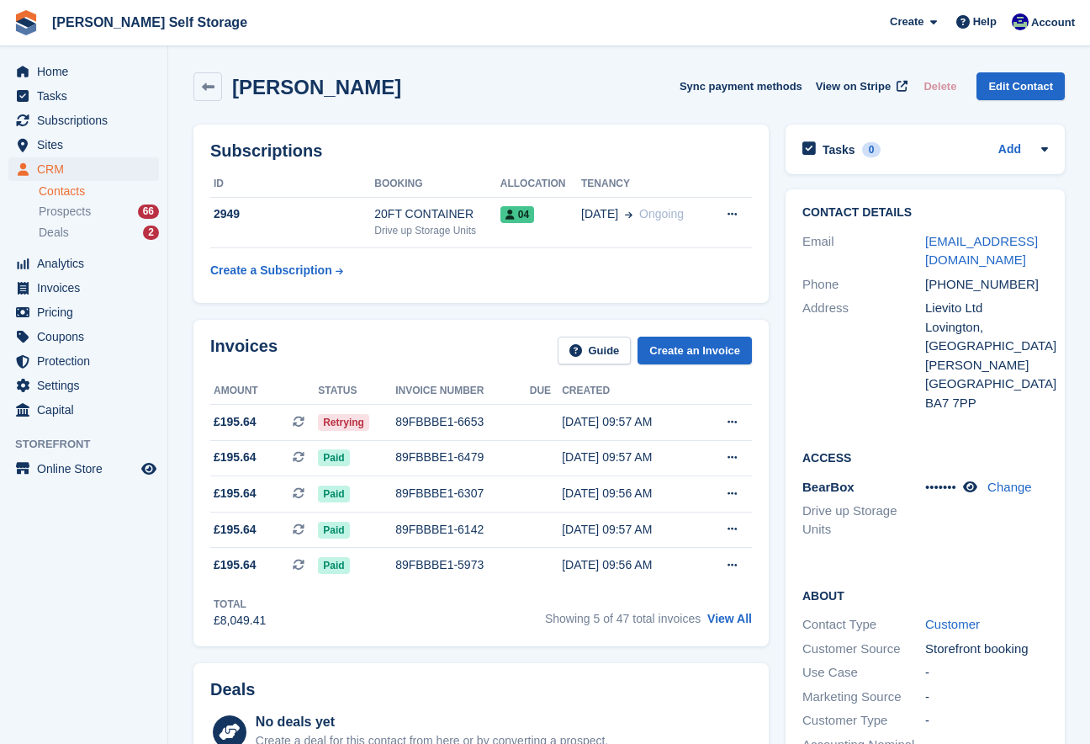
scroll to position [751, 0]
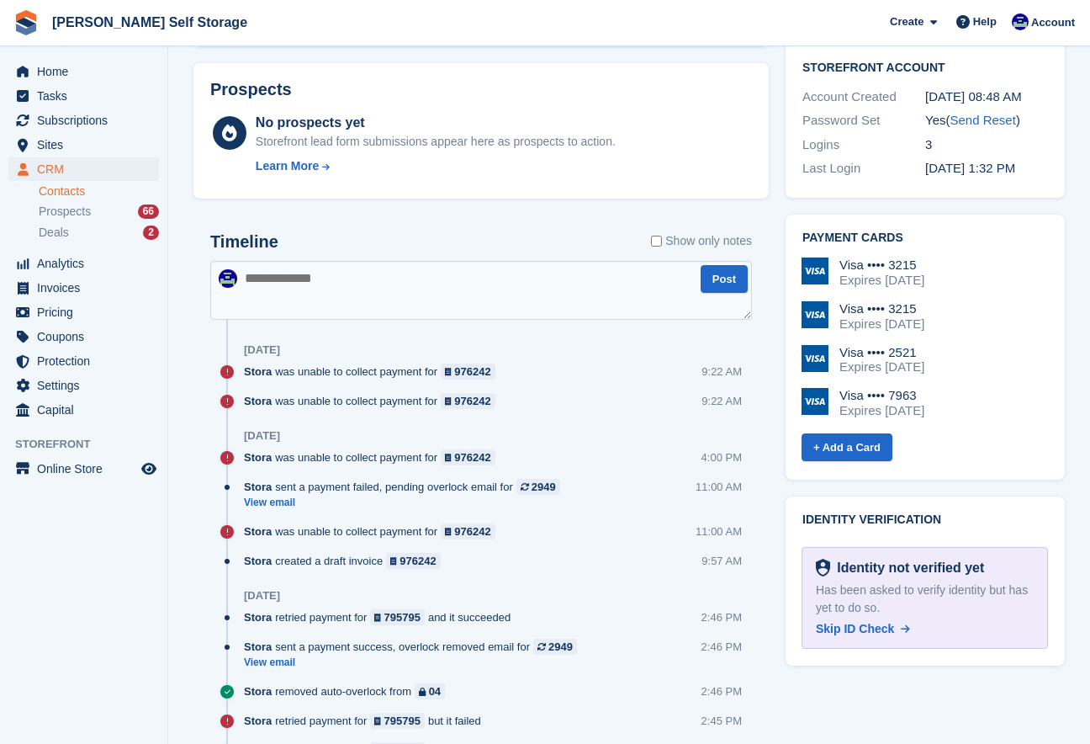
click at [884, 403] on div "Expires [DATE]" at bounding box center [881, 410] width 85 height 15
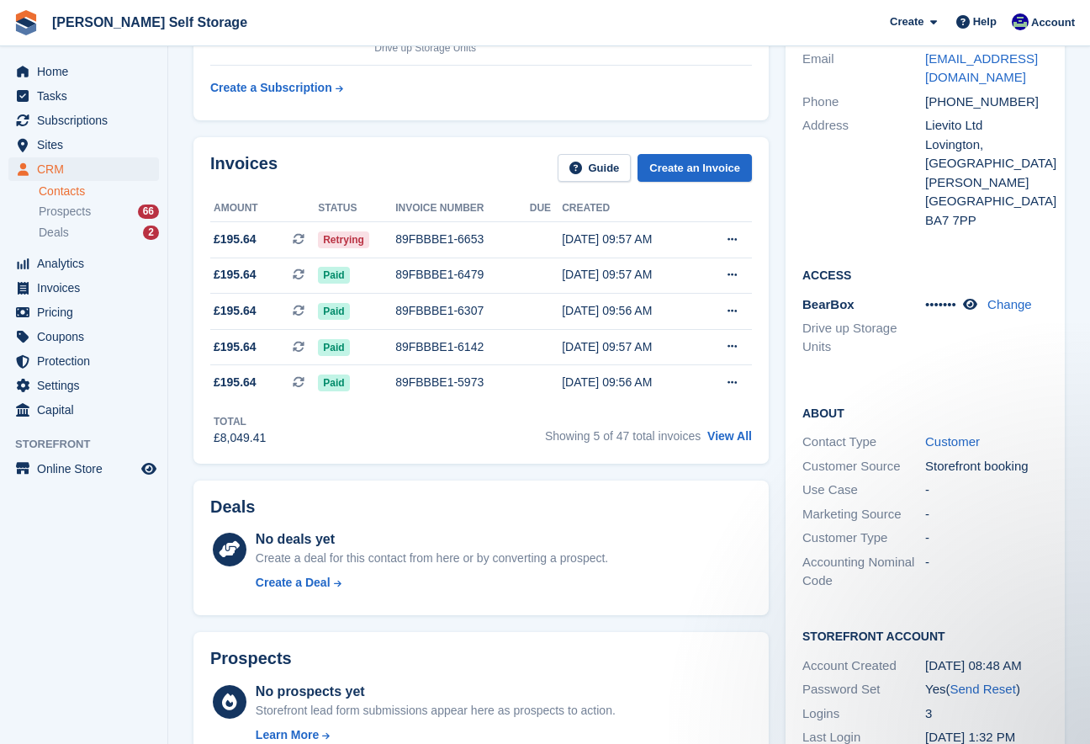
scroll to position [0, 0]
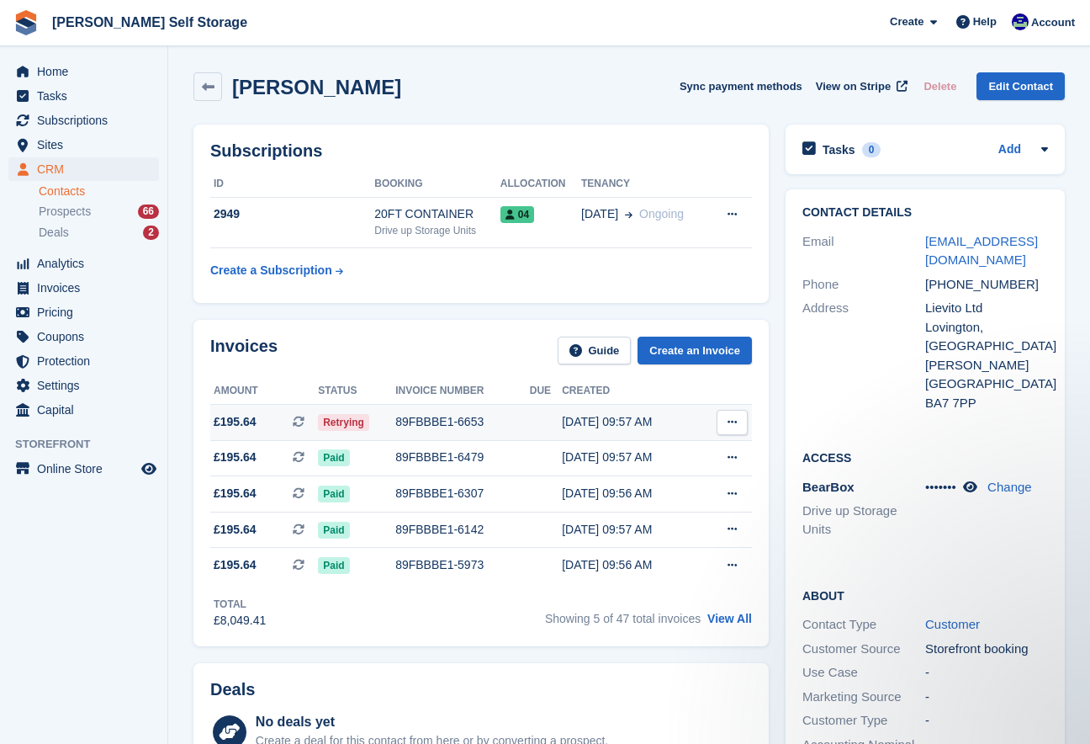
click at [428, 416] on div "89FBBBE1-6653" at bounding box center [462, 422] width 135 height 18
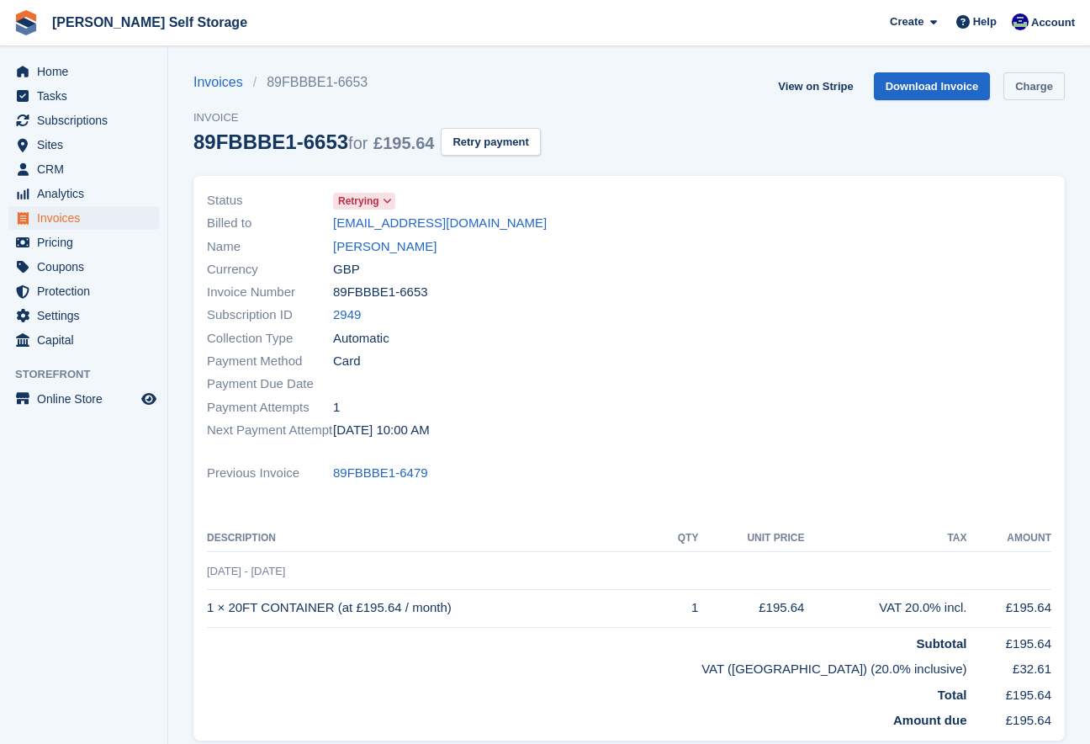
click at [1018, 86] on link "Charge" at bounding box center [1033, 86] width 61 height 28
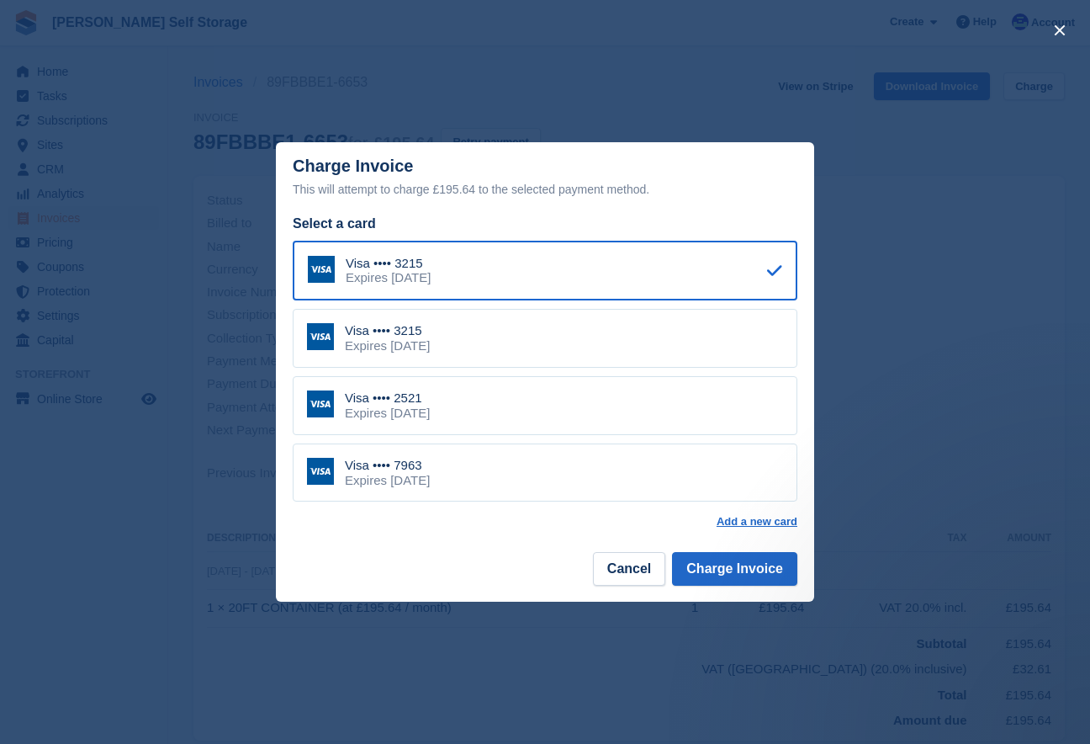
click at [430, 474] on div "Expires [DATE]" at bounding box center [387, 480] width 85 height 15
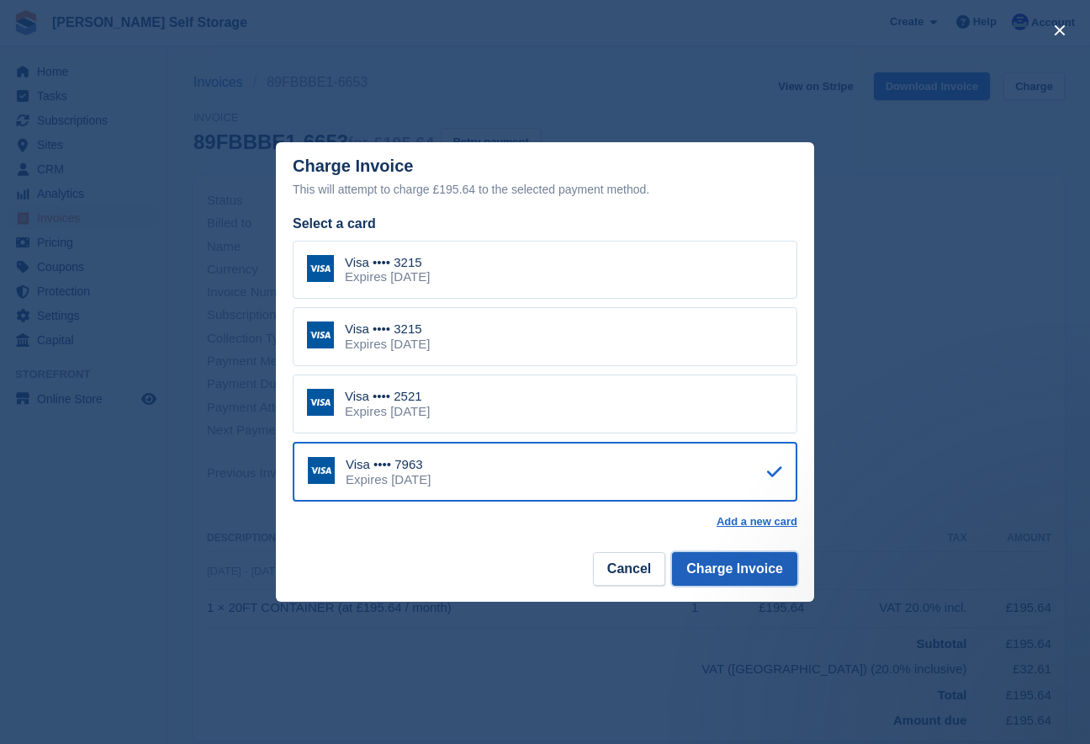
click at [762, 576] on button "Charge Invoice" at bounding box center [734, 569] width 125 height 34
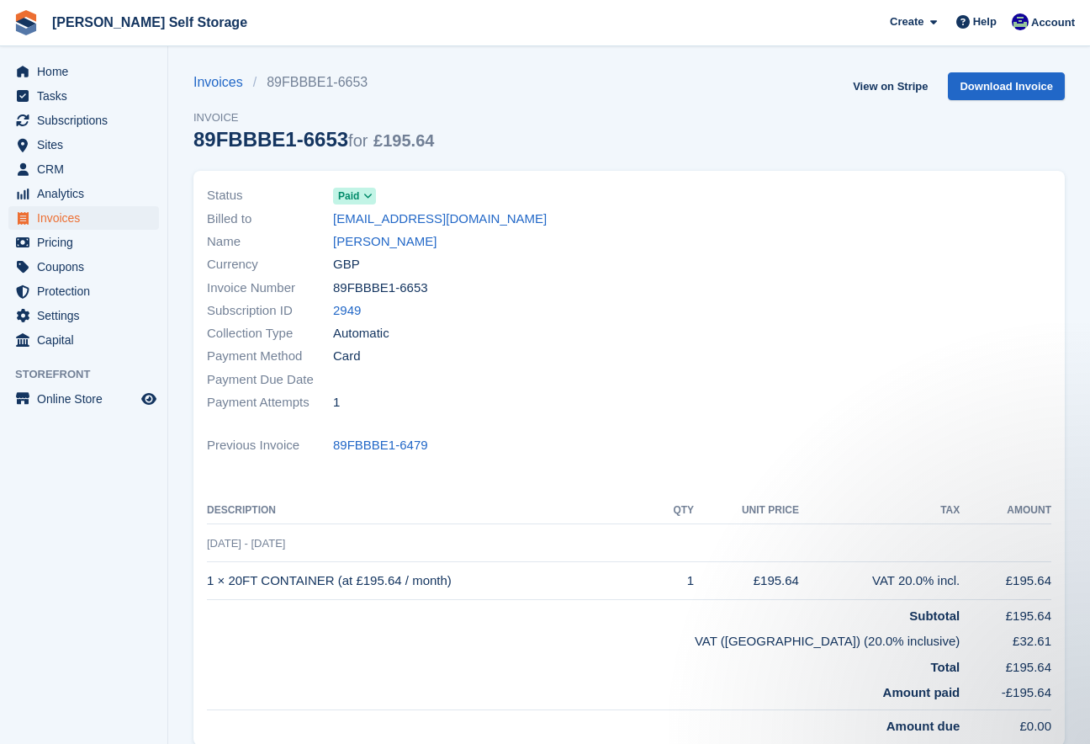
drag, startPoint x: 966, startPoint y: 137, endPoint x: 965, endPoint y: 119, distance: 18.5
click at [966, 137] on div "Invoices 89FBBBE1-6653 Invoice 89FBBBE1-6653 for £195.64 View on Stripe Downloa…" at bounding box center [628, 121] width 871 height 98
